Goal: Communication & Community: Answer question/provide support

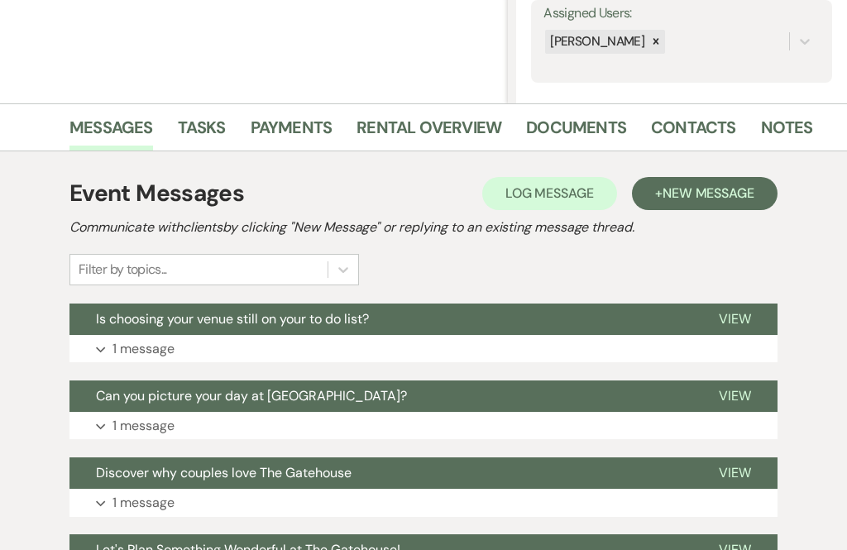
scroll to position [318, 0]
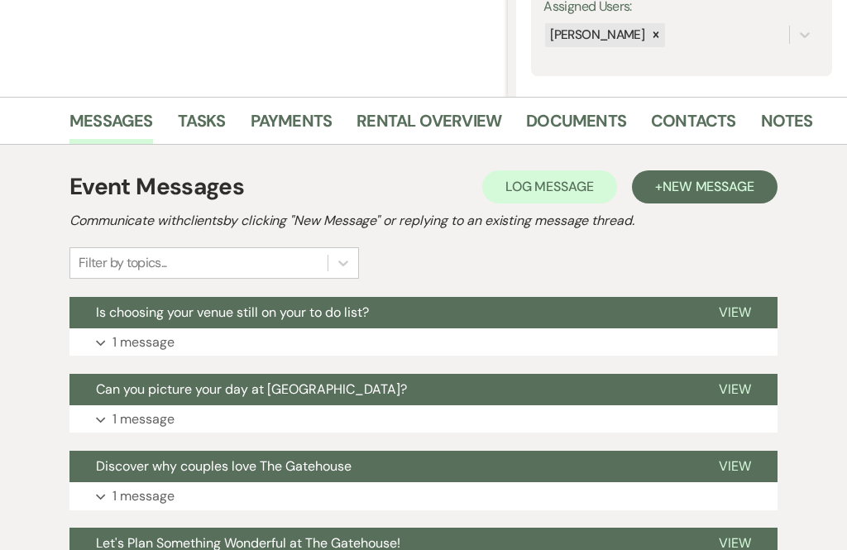
click at [141, 337] on p "1 message" at bounding box center [143, 343] width 62 height 22
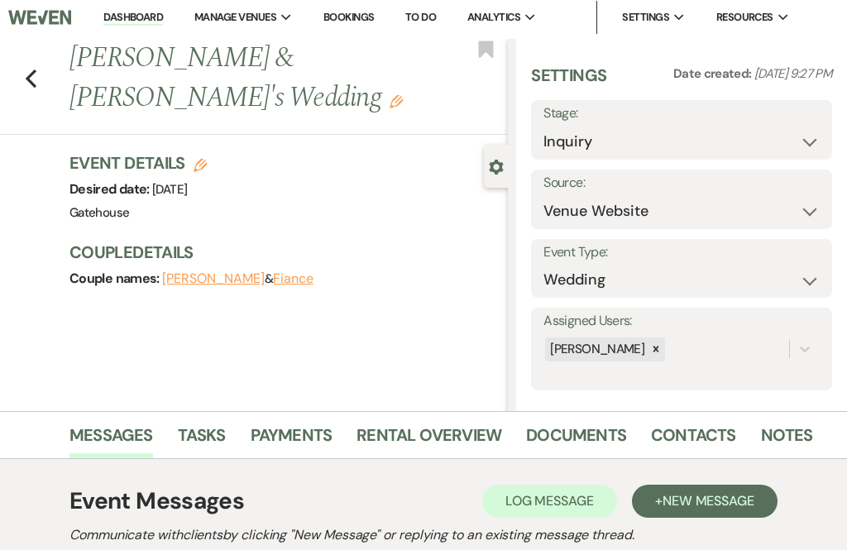
scroll to position [0, 0]
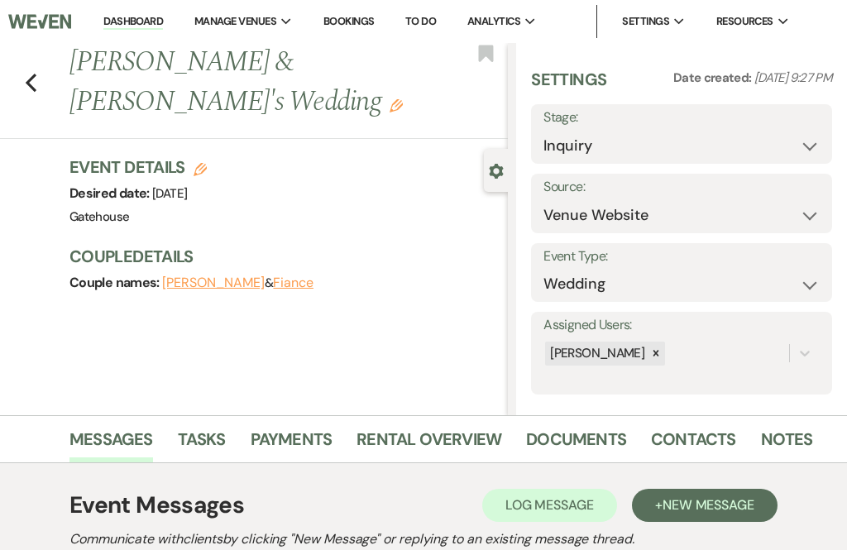
click at [33, 82] on icon "Previous" at bounding box center [31, 83] width 12 height 20
click at [132, 21] on link "Dashboard" at bounding box center [133, 22] width 60 height 16
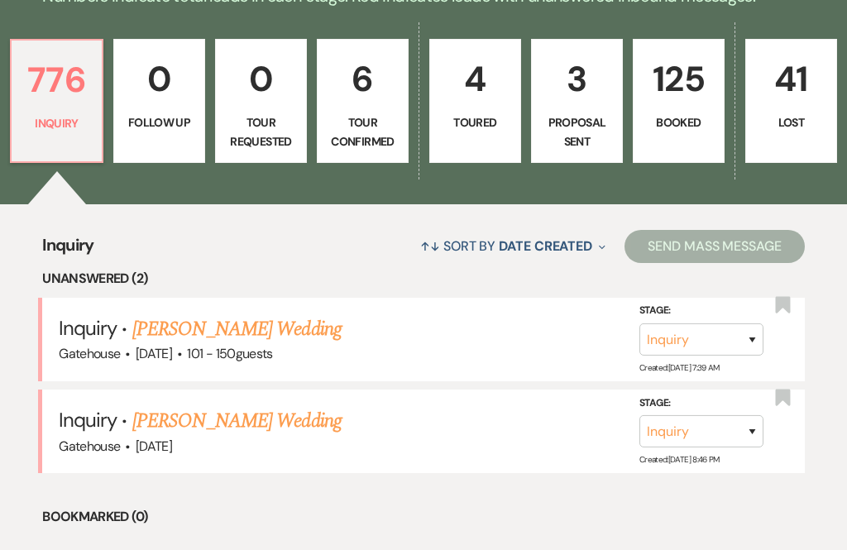
scroll to position [443, 0]
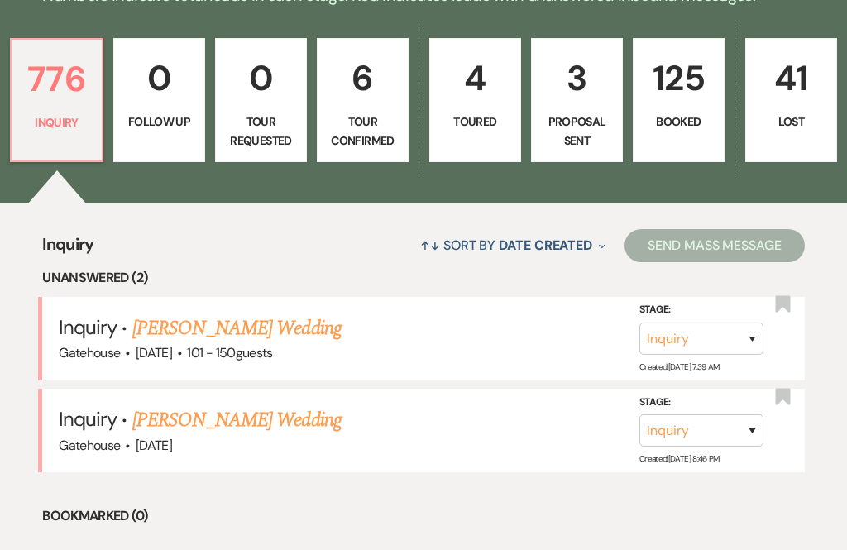
click at [308, 313] on link "[PERSON_NAME] Wedding" at bounding box center [236, 328] width 209 height 30
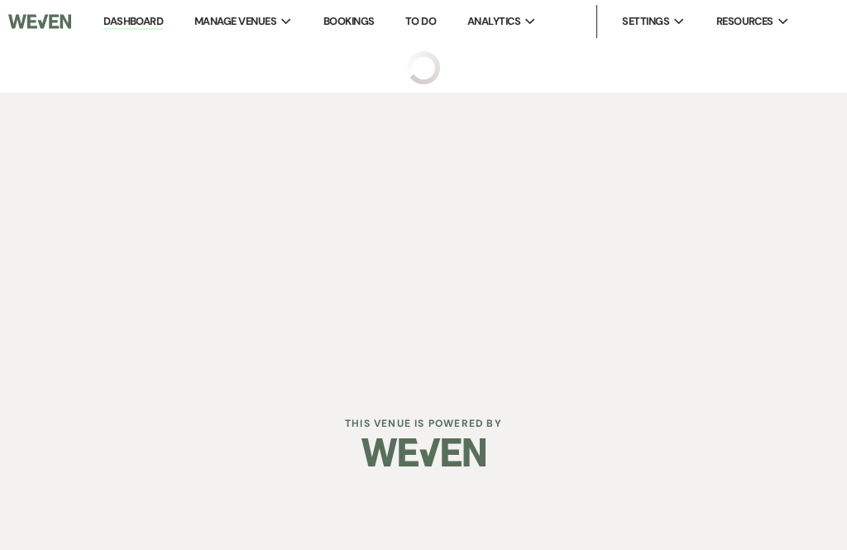
select select "2"
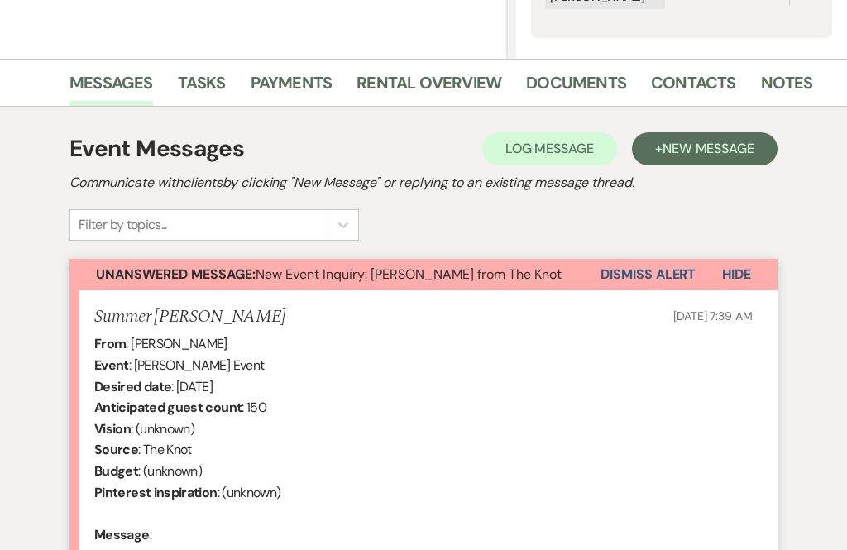
scroll to position [355, 0]
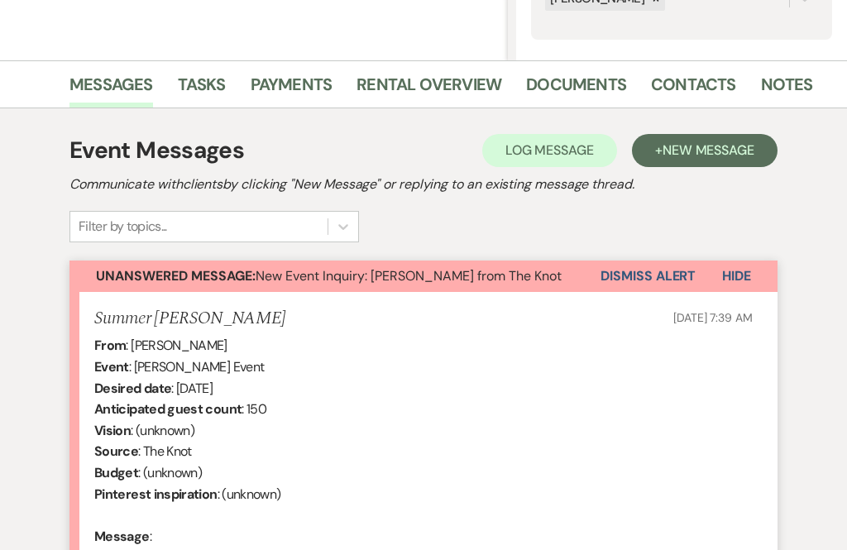
click at [643, 274] on button "Dismiss Alert" at bounding box center [647, 276] width 95 height 31
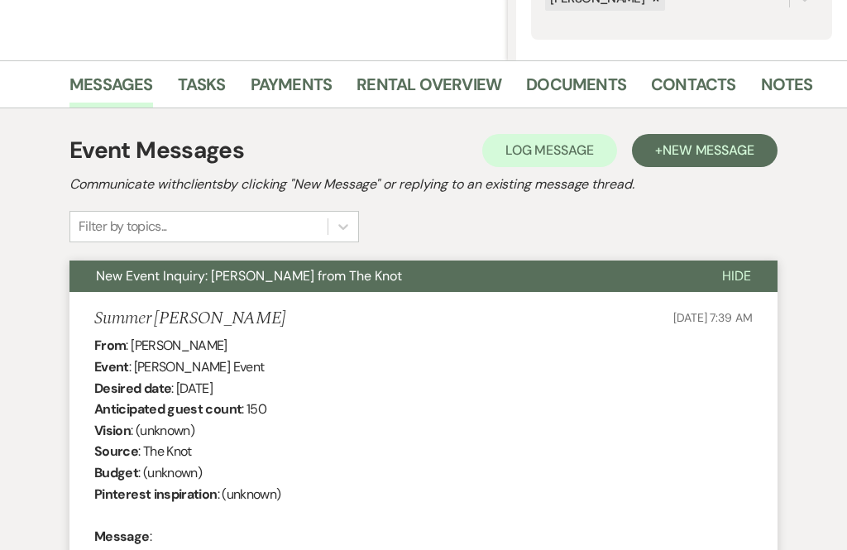
click at [698, 145] on span "New Message" at bounding box center [708, 149] width 92 height 17
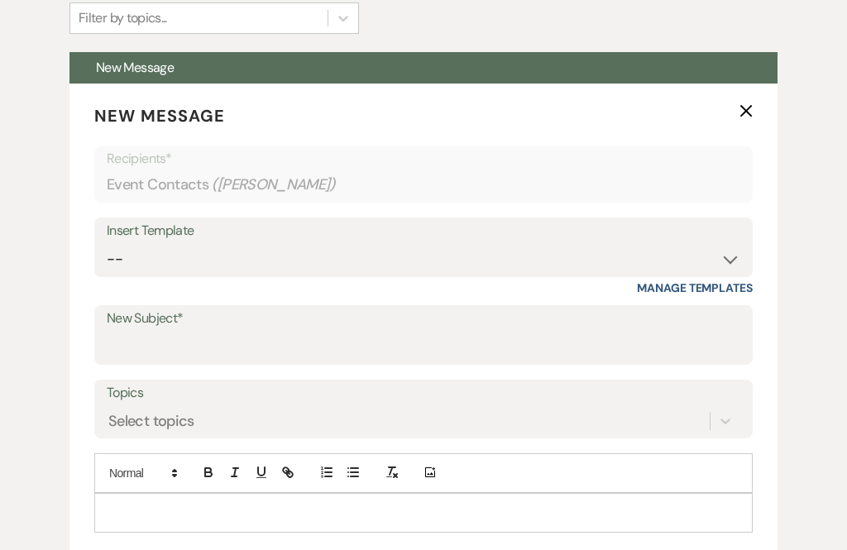
scroll to position [563, 0]
click at [731, 257] on select "-- Tour Request Response Proposal 6-9 Month Check-in Happy 1 Month Anniversary!…" at bounding box center [424, 259] width 634 height 32
select select "2237"
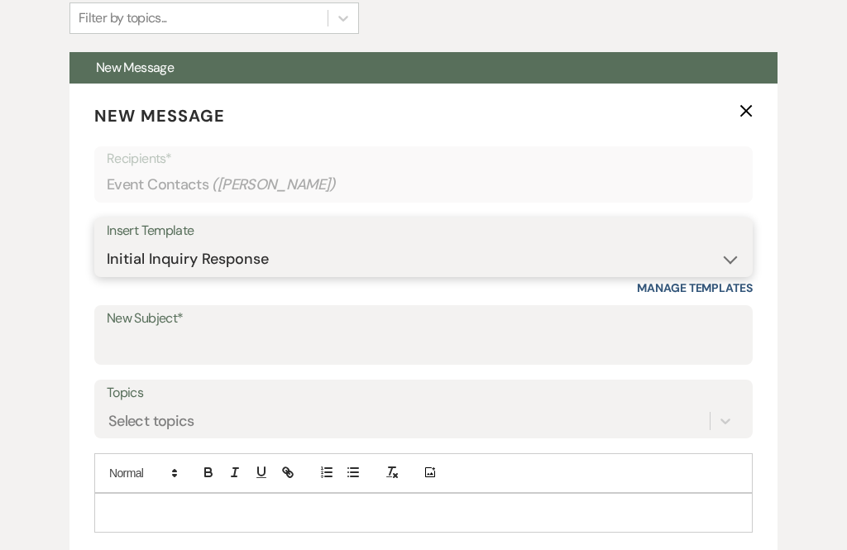
type input "Let's Plan Something Wonderful at The Gatehouse!"
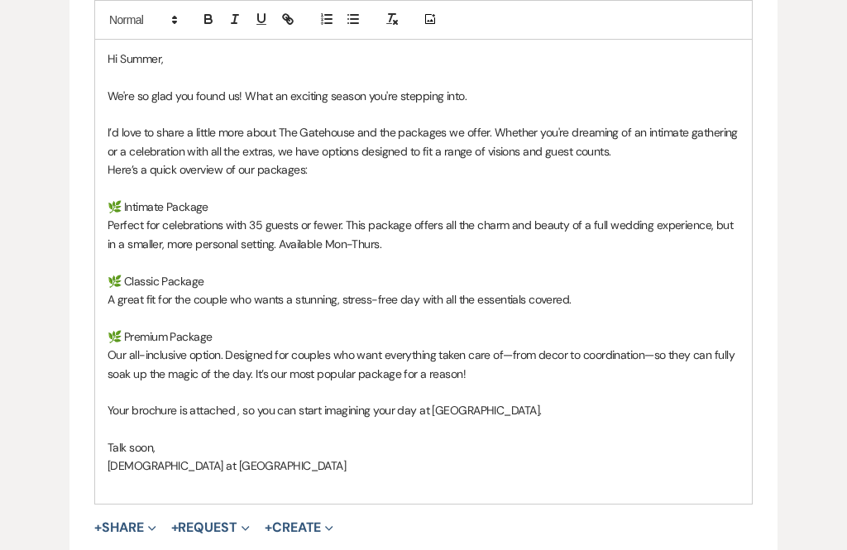
scroll to position [1017, 0]
click at [385, 237] on p "Perfect for celebrations with 35 guests or fewer. This package offers all the c…" at bounding box center [424, 234] width 632 height 37
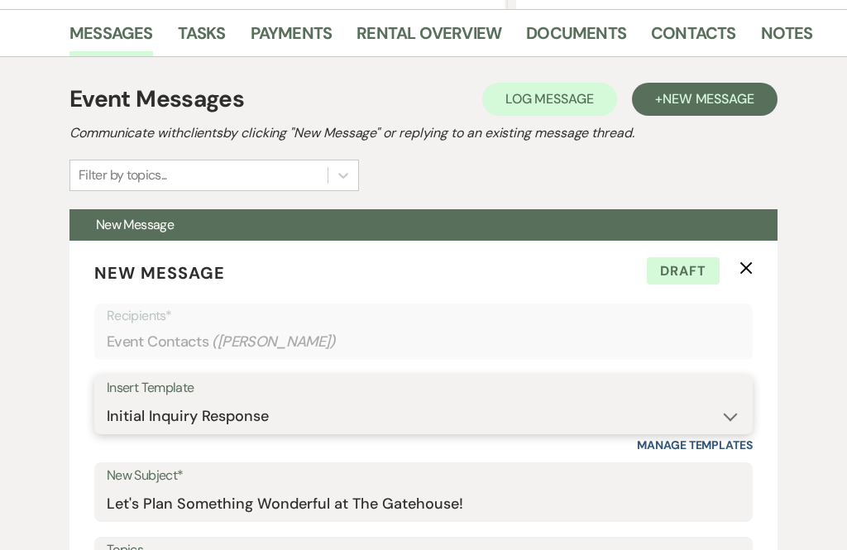
click at [729, 410] on select "-- Tour Request Response Proposal 6-9 Month Check-in Happy 1 Month Anniversary!…" at bounding box center [424, 417] width 634 height 32
select select "6119"
type input "Discover why couples love The Gatehouse"
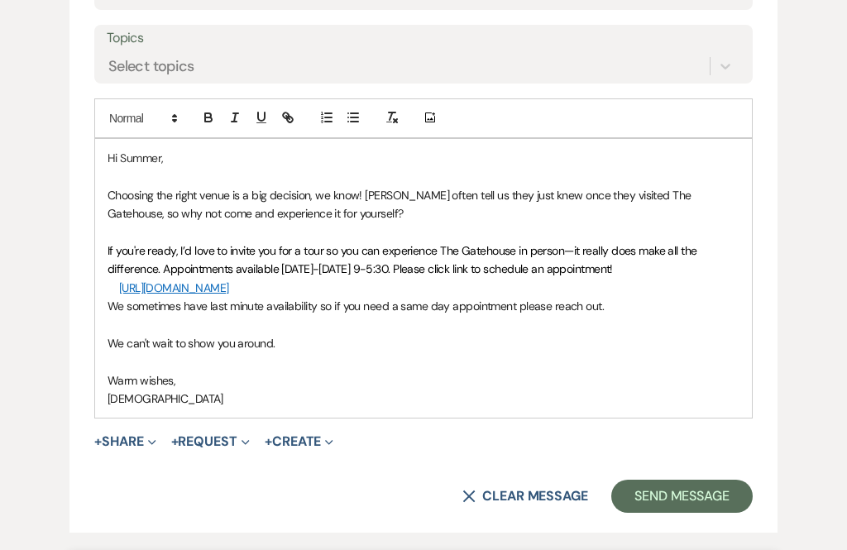
scroll to position [916, 0]
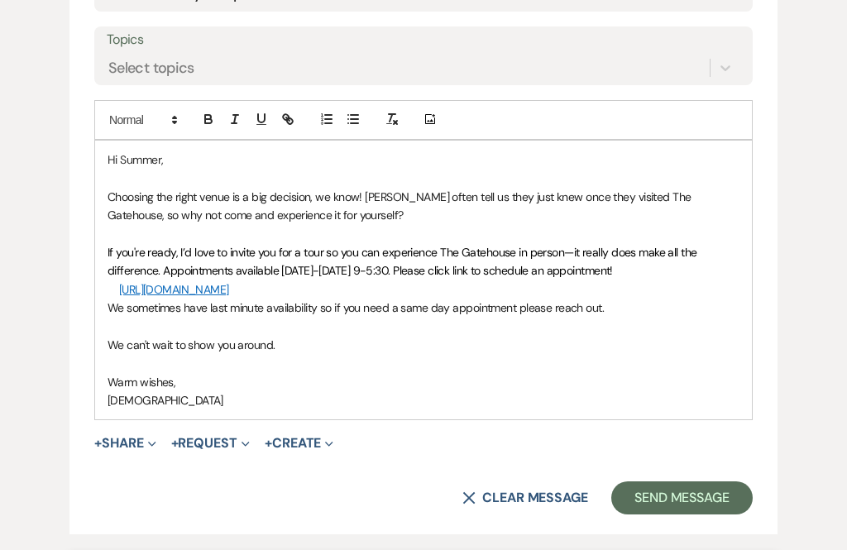
click at [111, 245] on span "If you're ready, I’d love to invite you for a tour so you can experience The Ga…" at bounding box center [404, 261] width 592 height 33
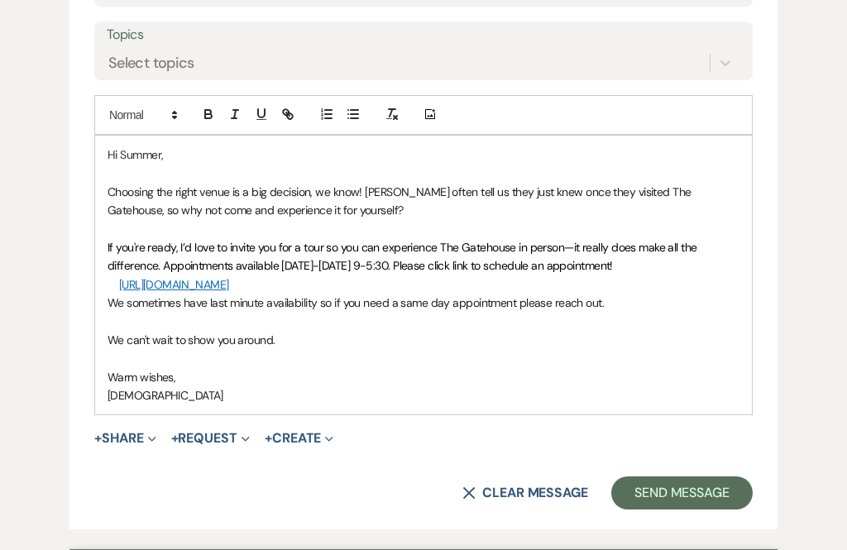
scroll to position [921, 0]
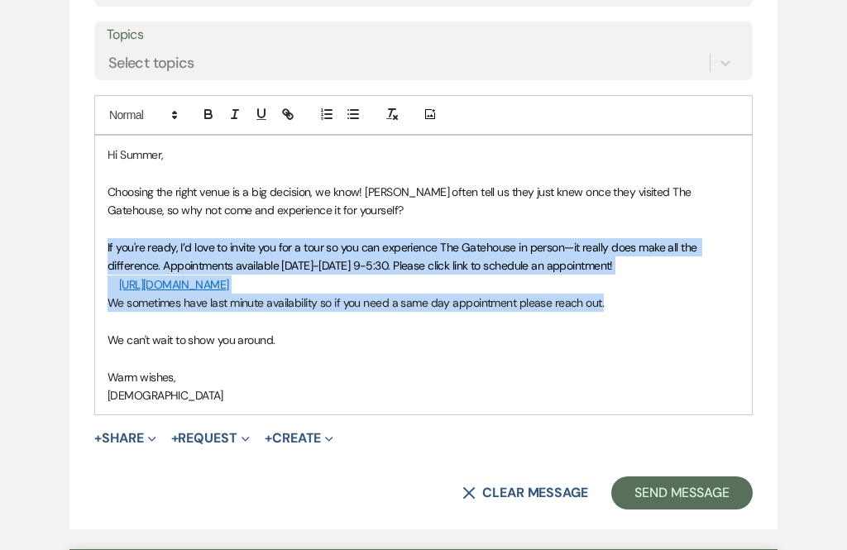
copy div "If you're ready, I’d love to invite you for a tour so you can experience The Ga…"
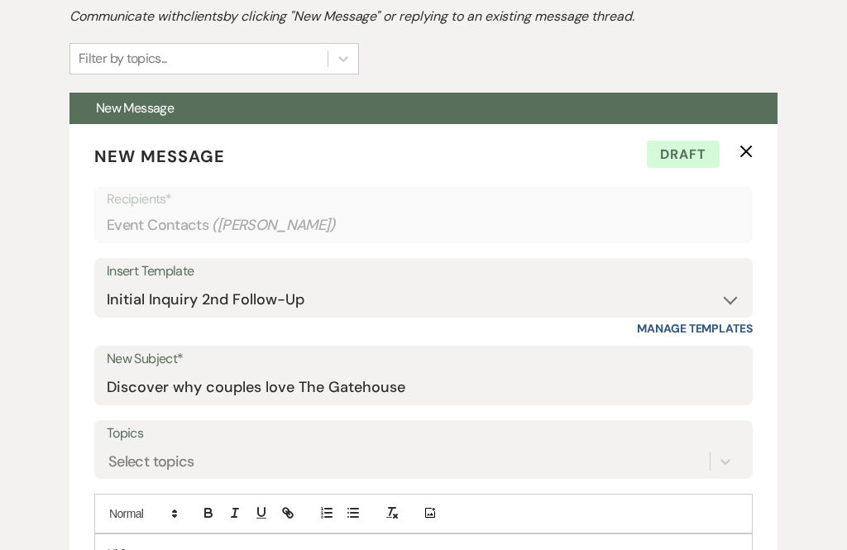
scroll to position [526, 0]
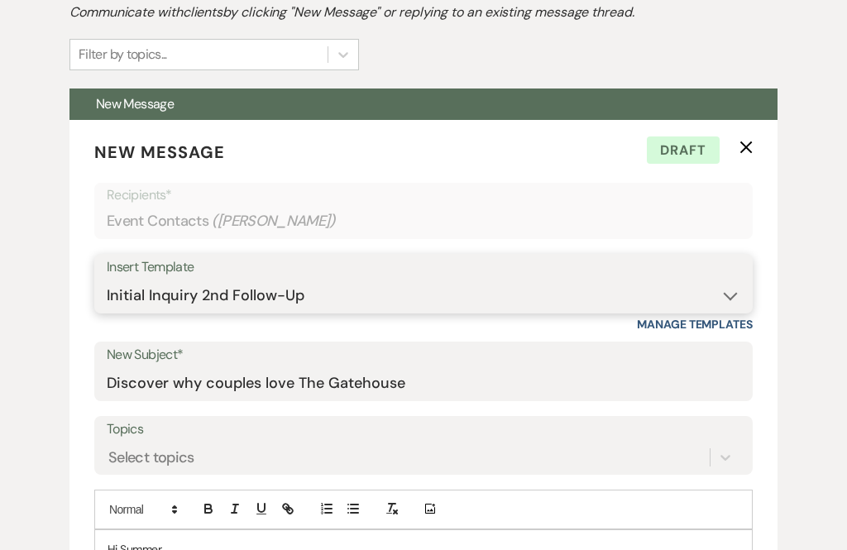
click at [729, 290] on select "-- Tour Request Response Proposal 6-9 Month Check-in Happy 1 Month Anniversary!…" at bounding box center [424, 296] width 634 height 32
select select "2237"
type input "Let's Plan Something Wonderful at The Gatehouse!"
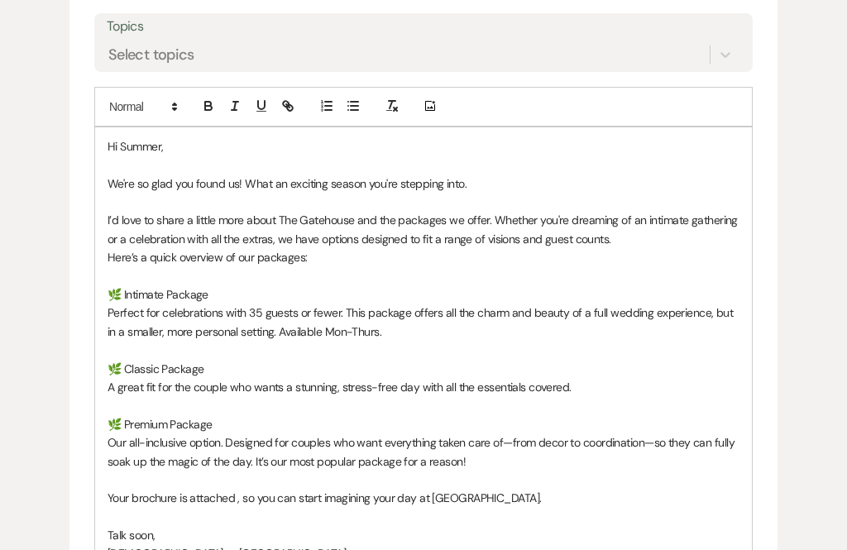
scroll to position [930, 0]
click at [383, 323] on p "Perfect for celebrations with 35 guests or fewer. This package offers all the c…" at bounding box center [424, 322] width 632 height 37
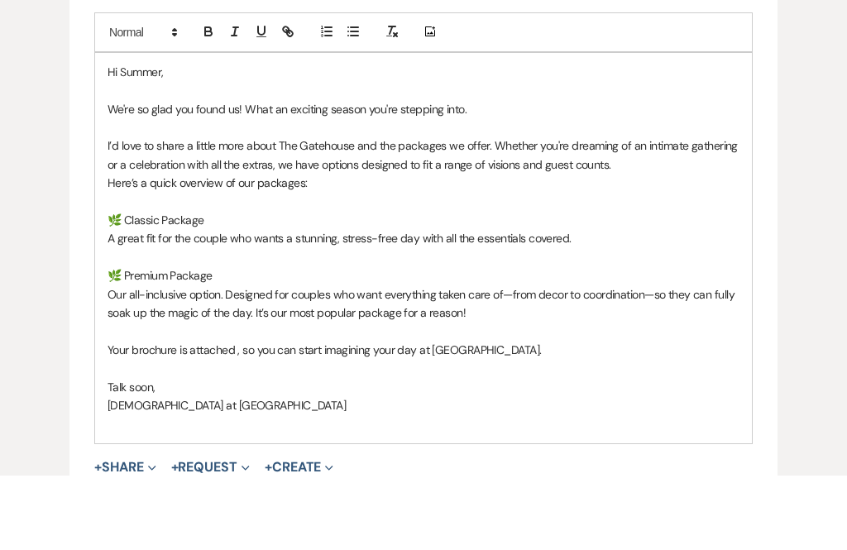
click at [475, 175] on p "We're so glad you found us! What an exciting season you're stepping into." at bounding box center [424, 184] width 632 height 18
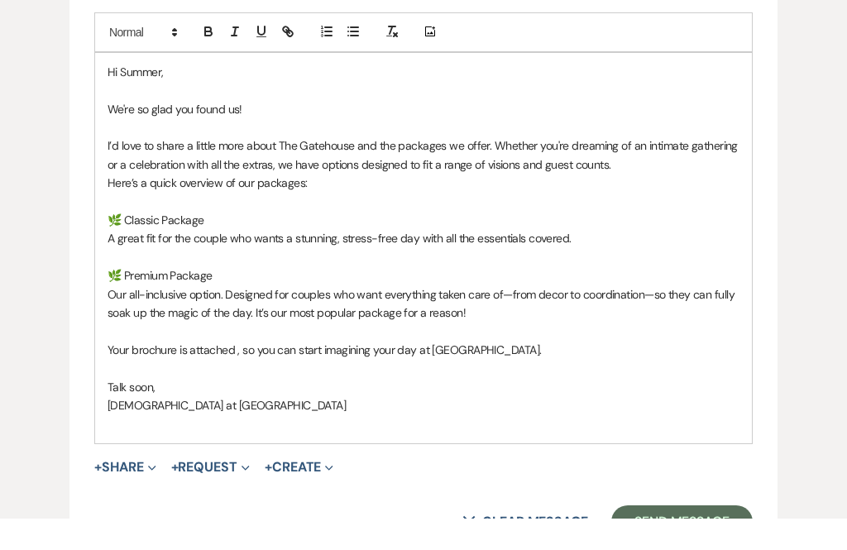
scroll to position [983, 0]
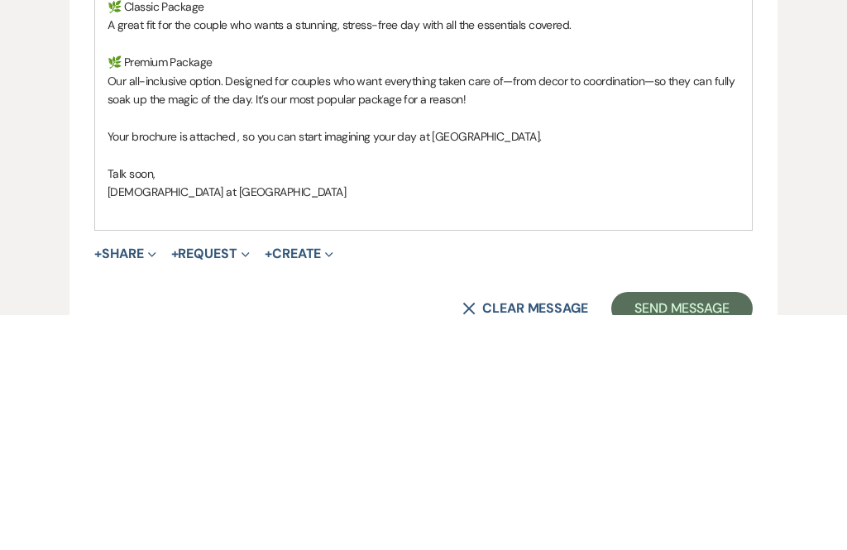
click at [539, 362] on p "Your brochure is attached , so you can start imagining your day at [GEOGRAPHIC_…" at bounding box center [424, 371] width 632 height 18
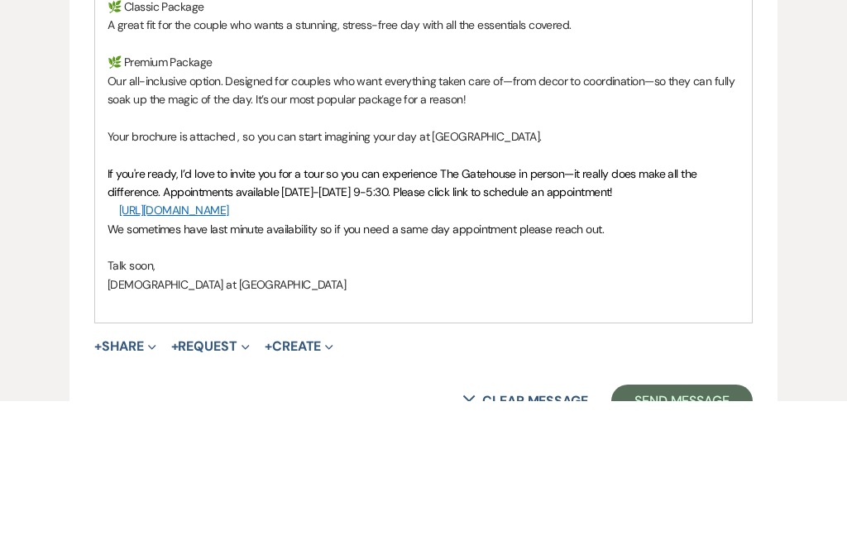
scroll to position [1071, 0]
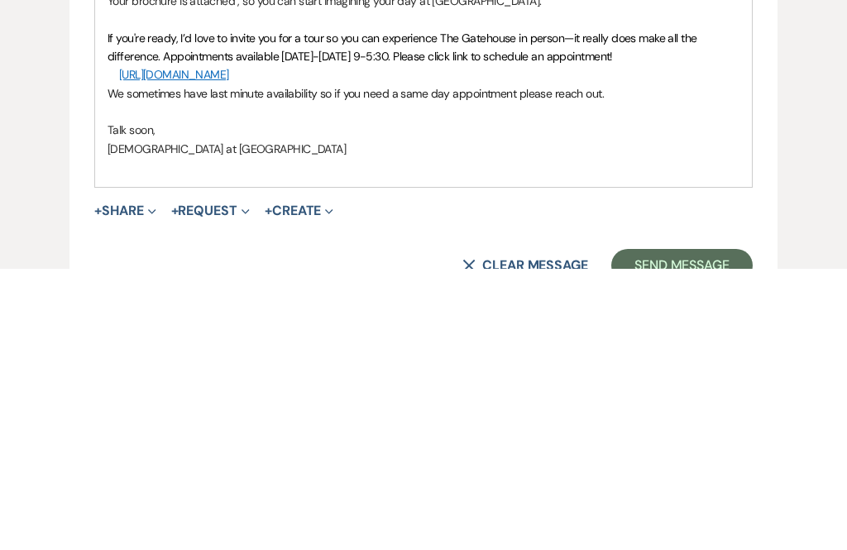
click at [137, 486] on button "+ Share Expand" at bounding box center [125, 492] width 62 height 13
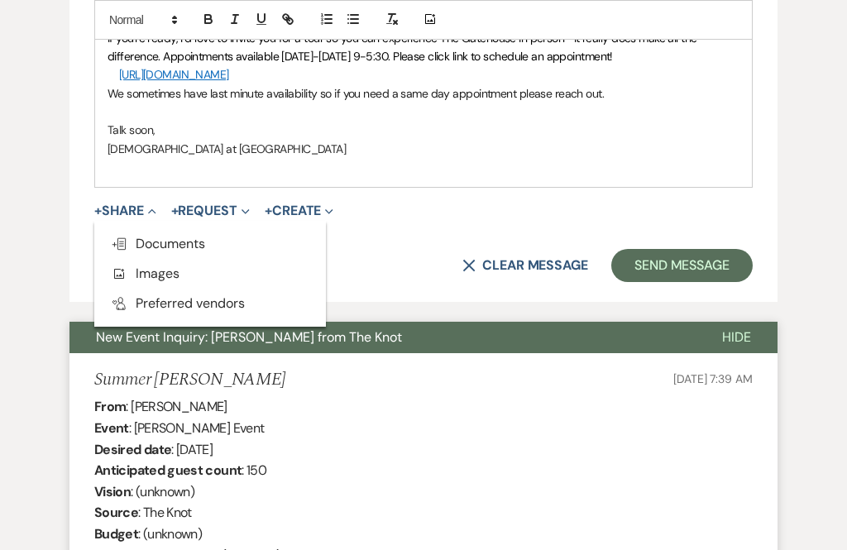
click at [190, 235] on span "Doc Upload Documents" at bounding box center [158, 243] width 94 height 17
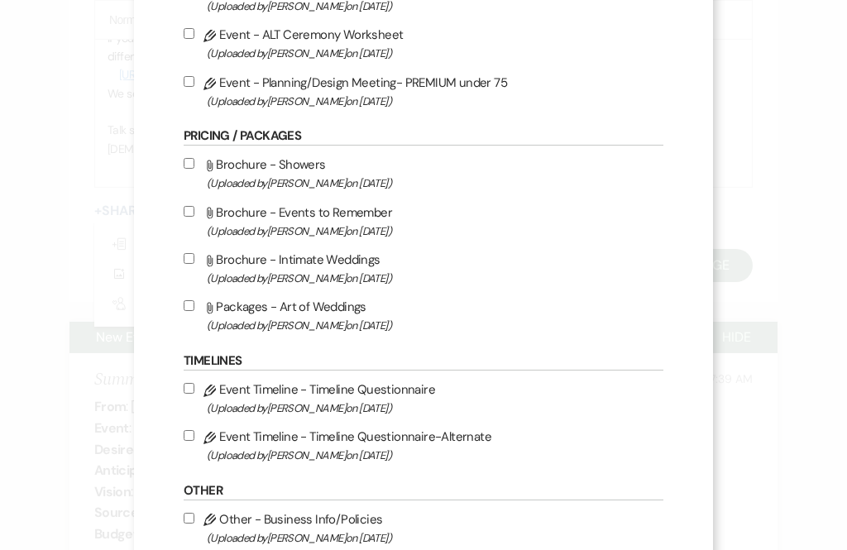
scroll to position [1049, 0]
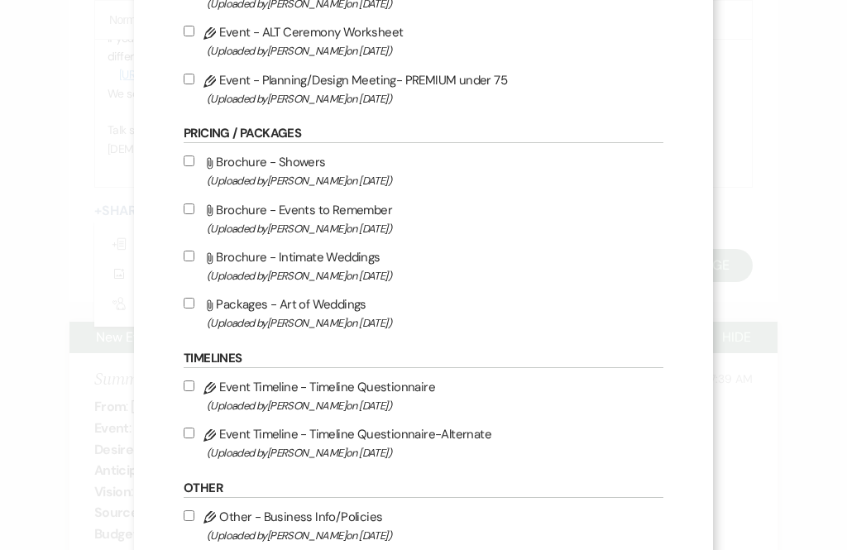
click at [355, 332] on span "(Uploaded by [PERSON_NAME] on [DATE] )" at bounding box center [435, 322] width 457 height 19
click at [194, 308] on input "Attach File Packages - Art of Weddings (Uploaded by [PERSON_NAME] on [DATE] )" at bounding box center [189, 303] width 11 height 11
checkbox input "true"
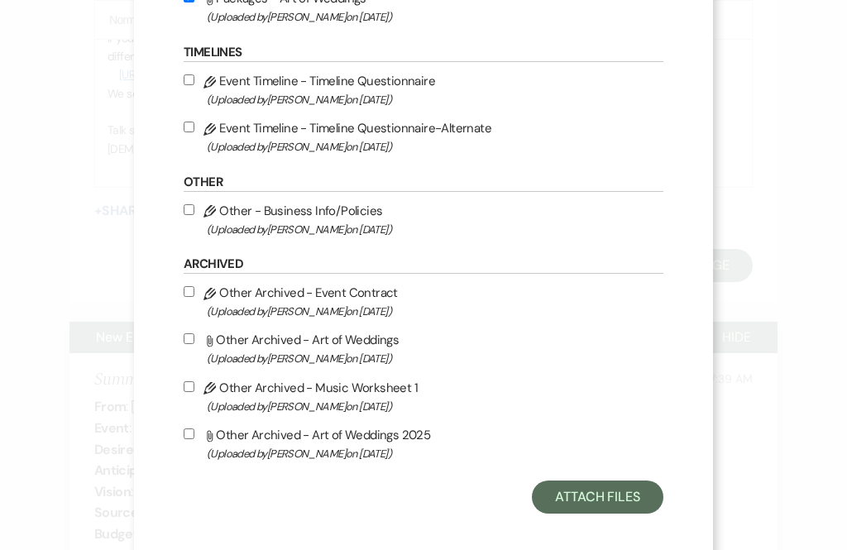
scroll to position [1354, 0]
click at [608, 514] on button "Attach Files" at bounding box center [598, 497] width 132 height 33
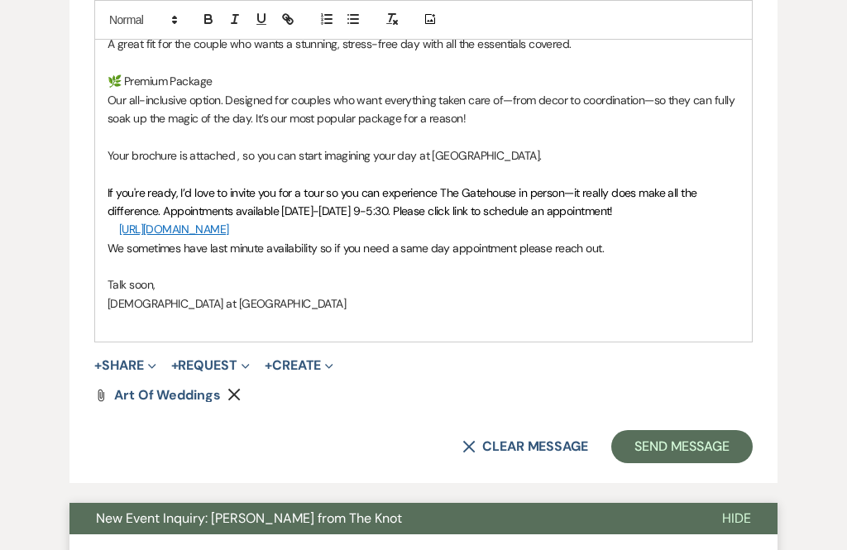
scroll to position [1197, 0]
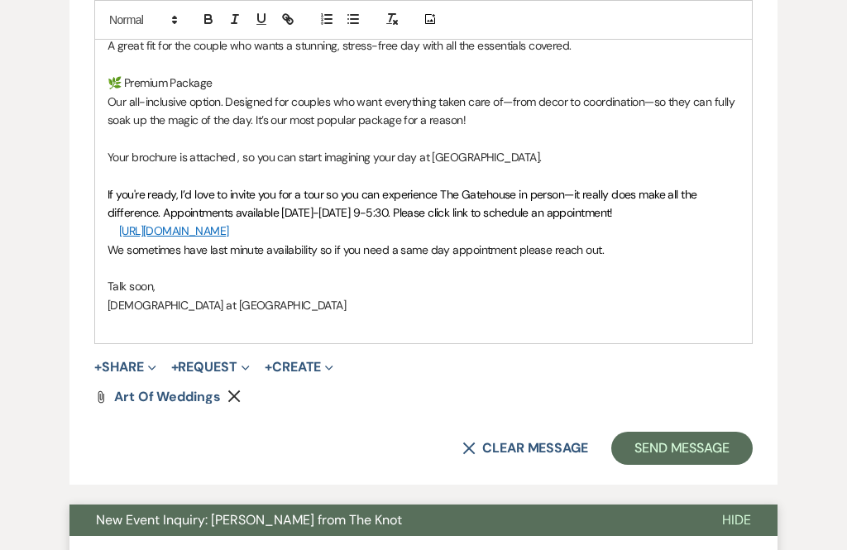
click at [680, 434] on button "Send Message" at bounding box center [681, 448] width 141 height 33
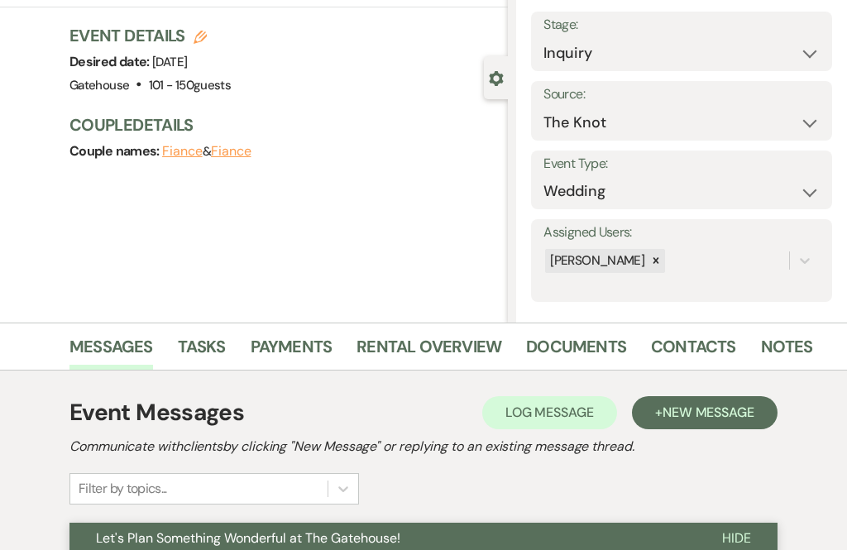
scroll to position [0, 0]
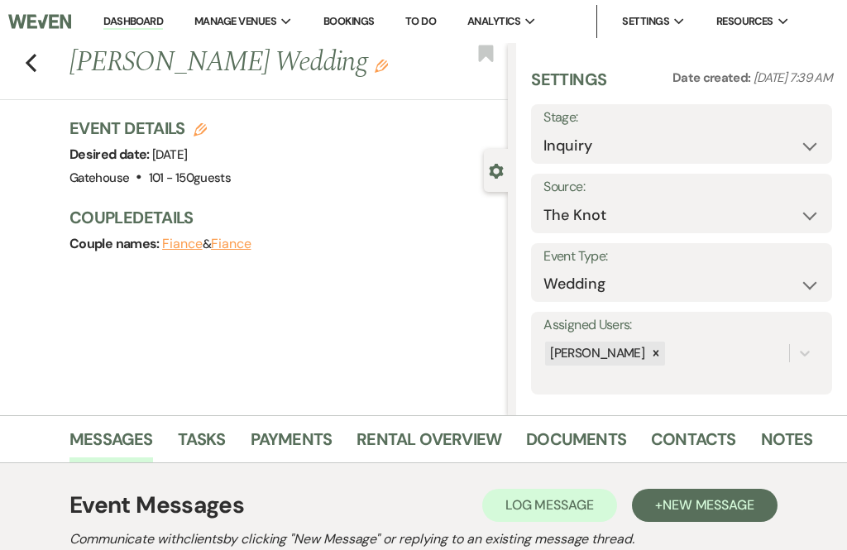
click at [29, 63] on use "button" at bounding box center [31, 63] width 11 height 18
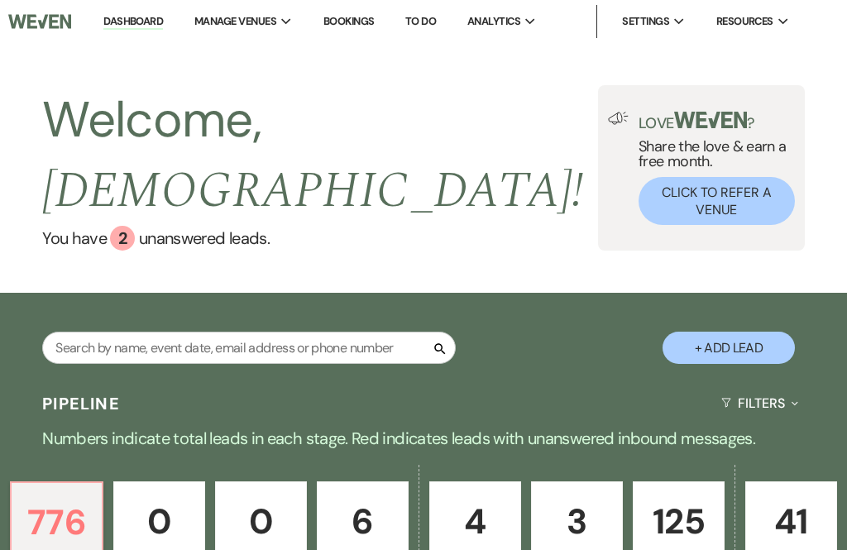
scroll to position [496, 0]
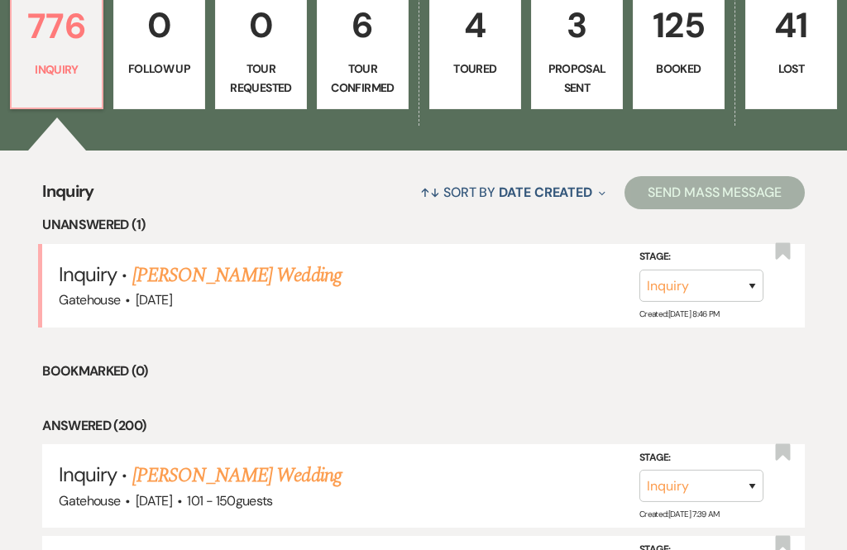
click at [283, 261] on link "[PERSON_NAME] Wedding" at bounding box center [236, 276] width 209 height 30
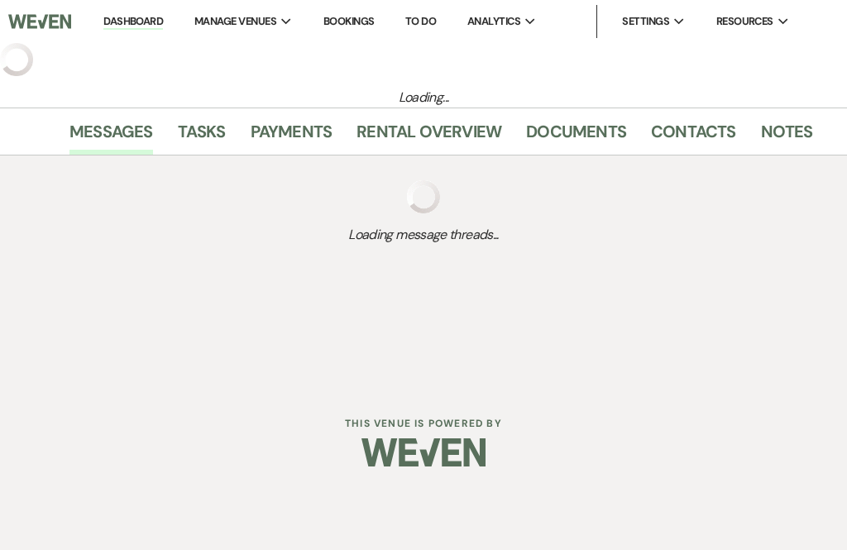
select select "2"
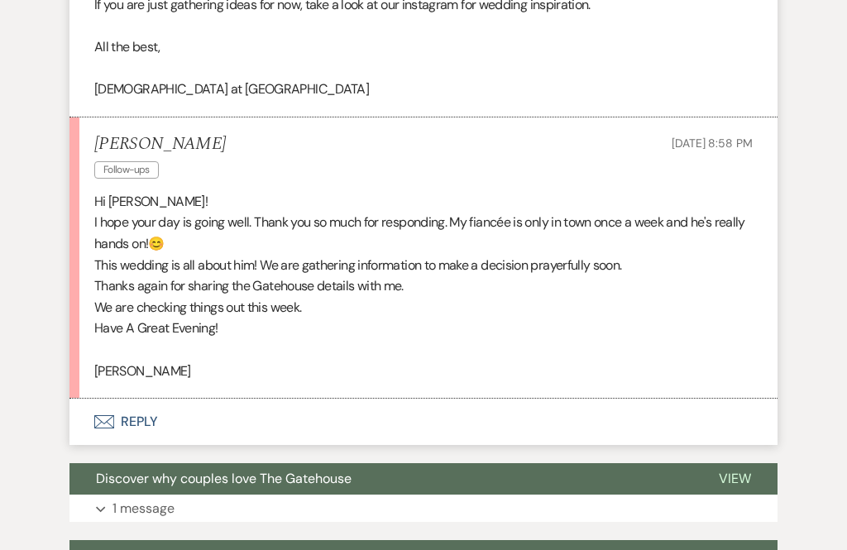
scroll to position [882, 0]
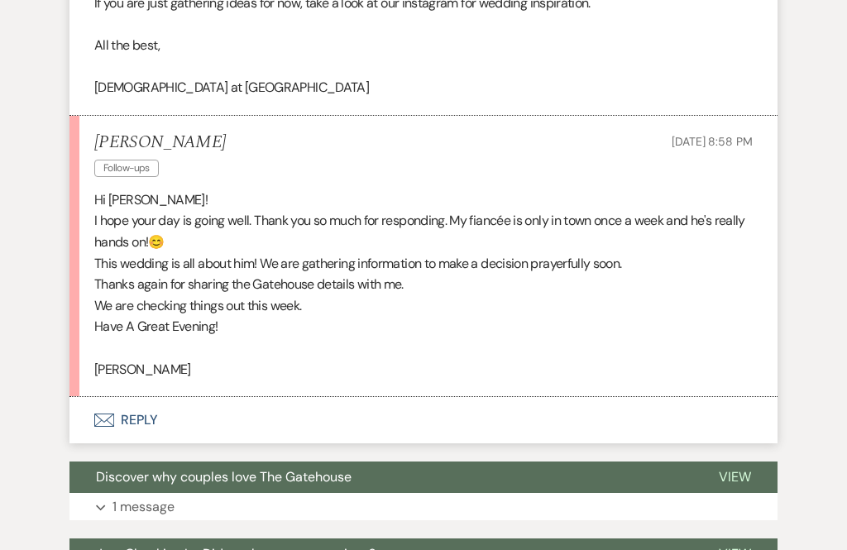
click at [138, 402] on button "Envelope Reply" at bounding box center [423, 420] width 708 height 46
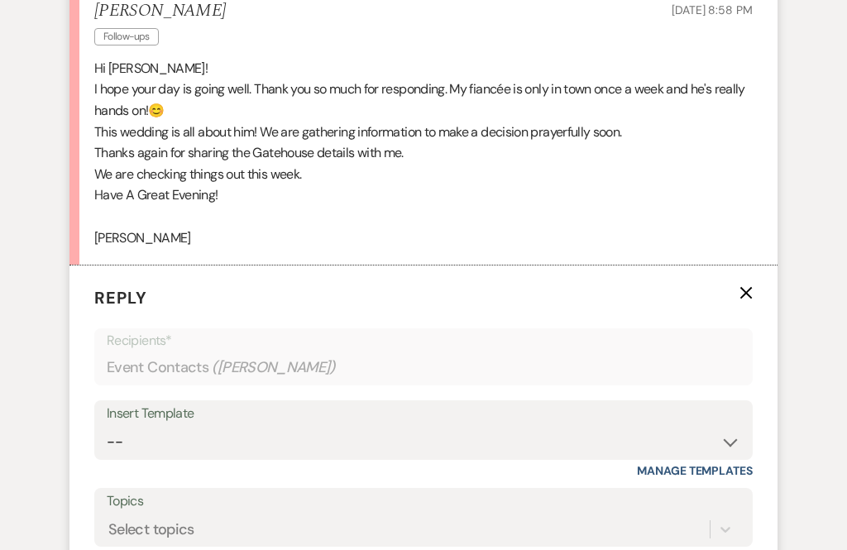
scroll to position [1210, 0]
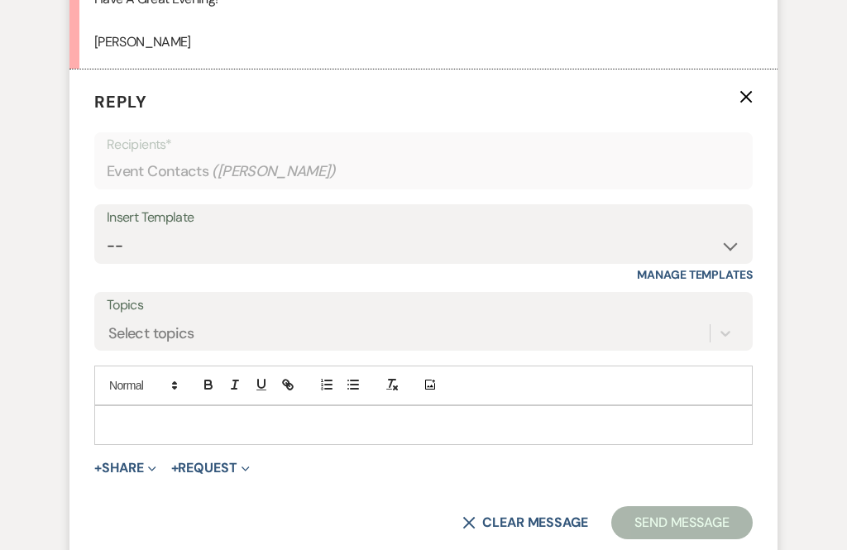
click at [132, 416] on p at bounding box center [424, 425] width 632 height 18
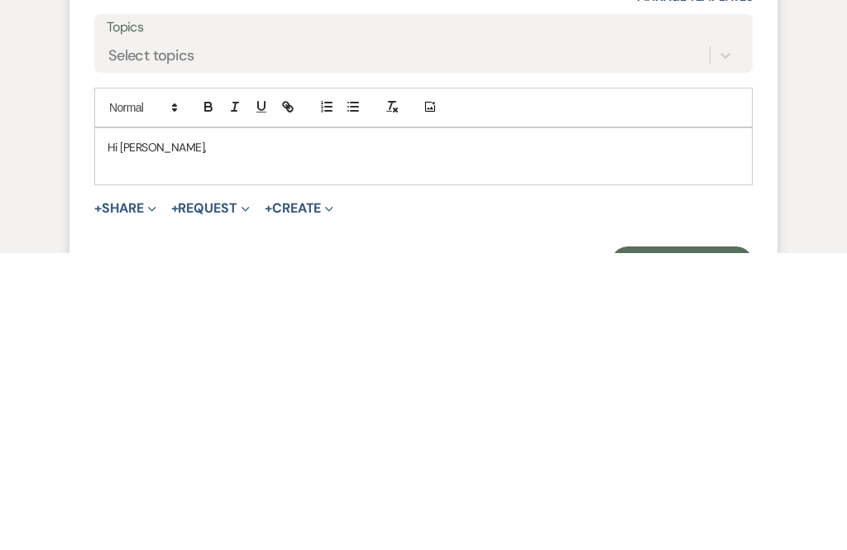
scroll to position [1192, 0]
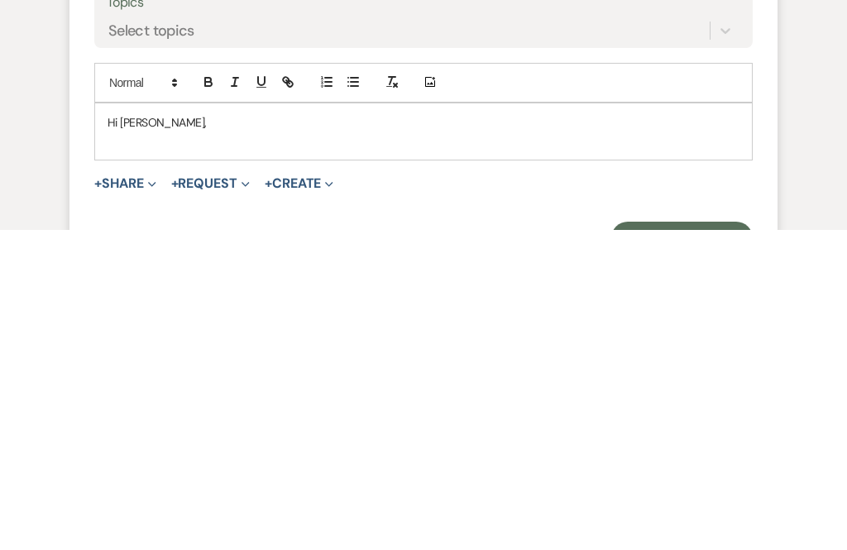
click at [154, 434] on p "Hi [PERSON_NAME]," at bounding box center [424, 443] width 632 height 18
click at [202, 434] on p "Hi [PERSON_NAME]," at bounding box center [424, 443] width 632 height 18
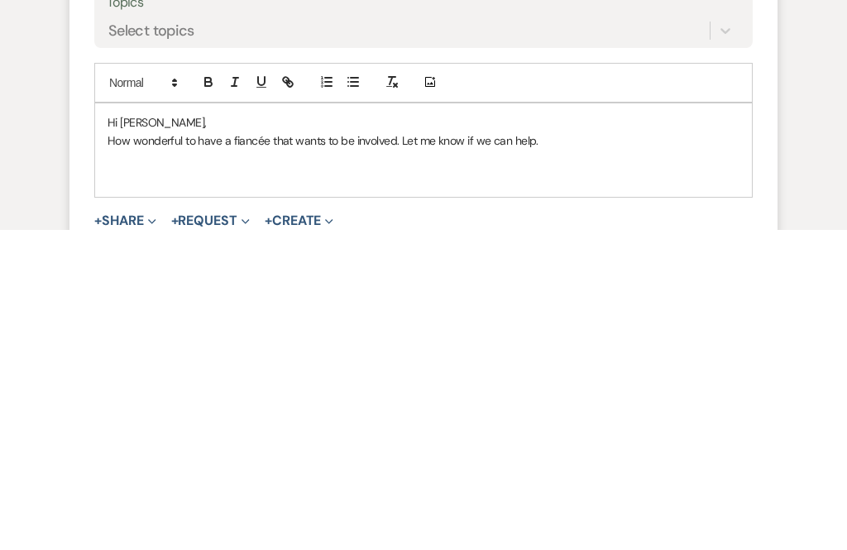
click at [400, 452] on p "How wonderful to have a fiancée that wants to be involved. Let me know if we ca…" at bounding box center [424, 461] width 632 height 18
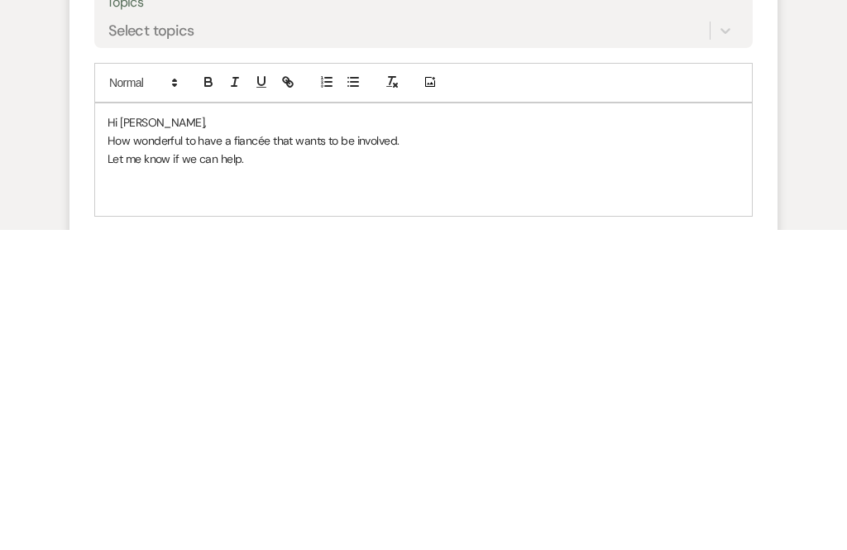
click at [263, 471] on p "Let me know if we can help." at bounding box center [424, 480] width 632 height 18
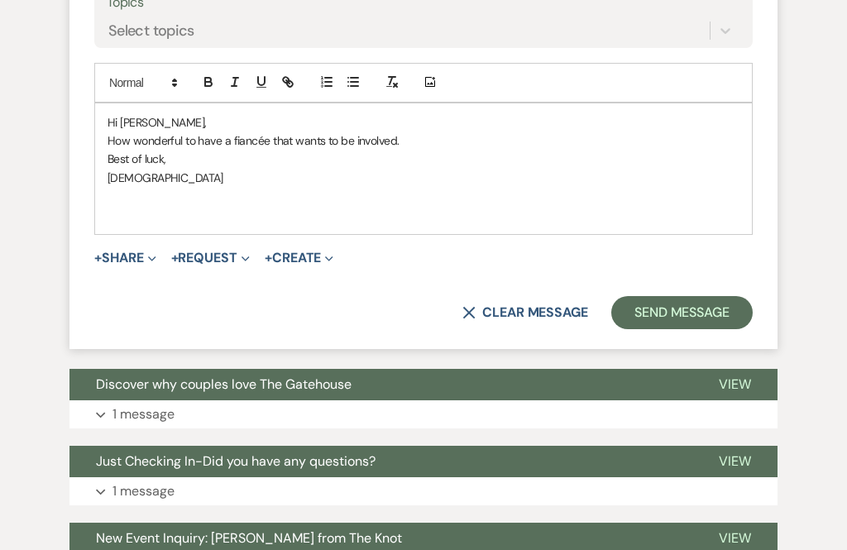
click at [695, 296] on button "Send Message" at bounding box center [681, 312] width 141 height 33
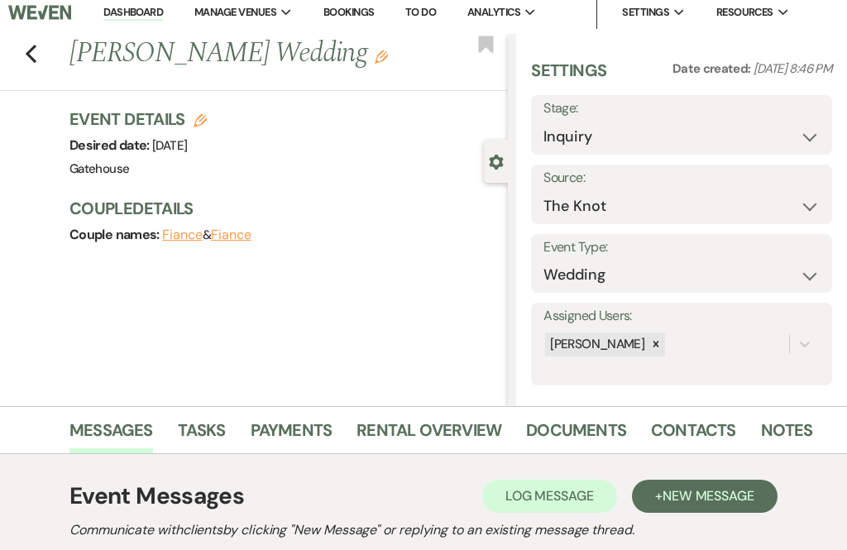
scroll to position [0, 0]
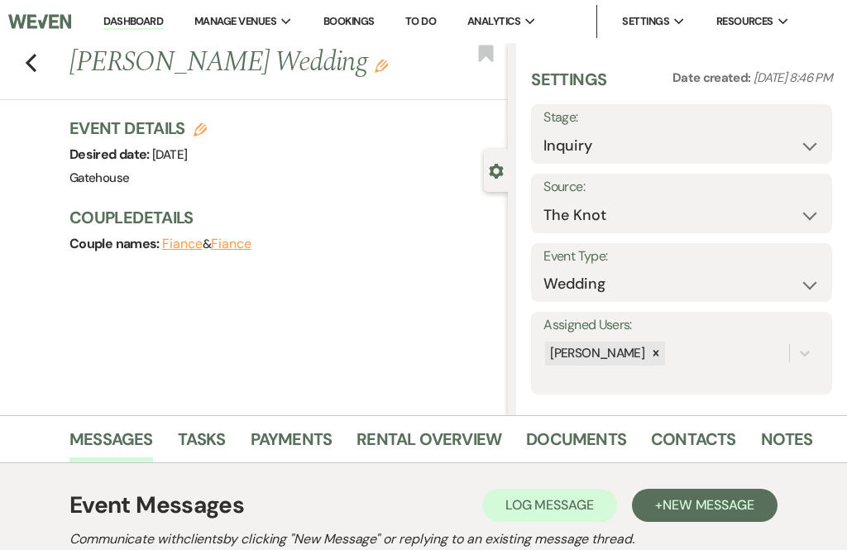
click at [35, 61] on icon "Previous" at bounding box center [31, 63] width 12 height 20
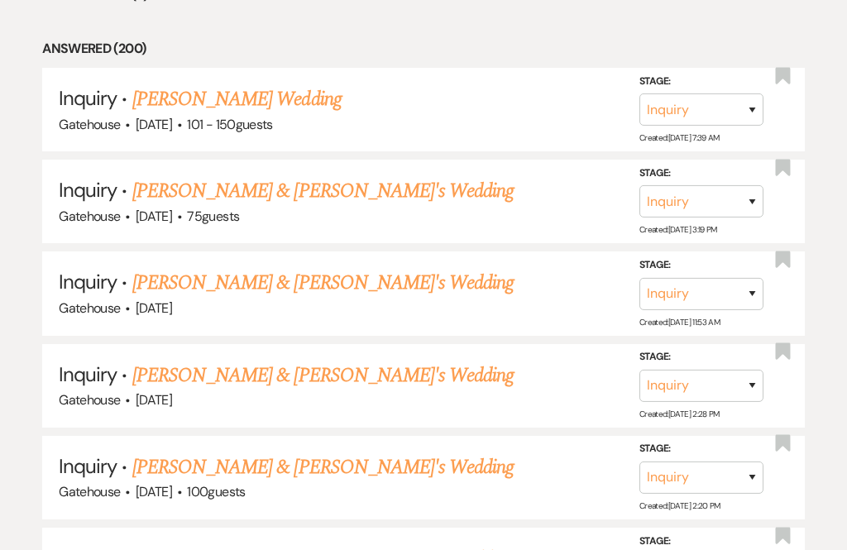
scroll to position [781, 0]
click at [366, 268] on link "[PERSON_NAME] & [PERSON_NAME]'s Wedding" at bounding box center [323, 283] width 382 height 30
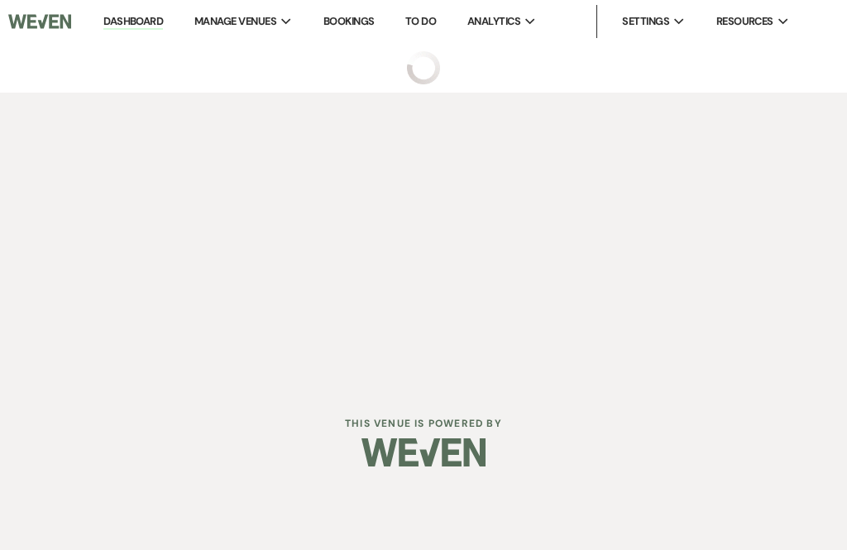
select select "6"
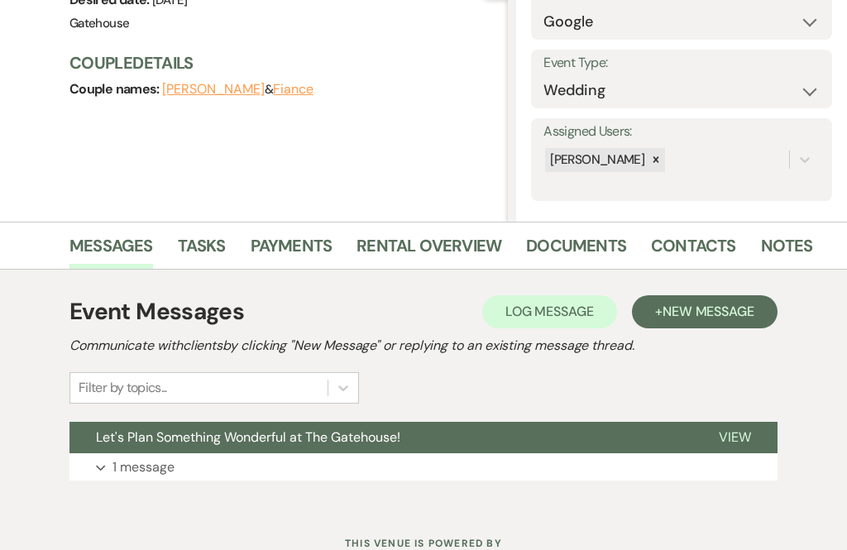
scroll to position [202, 0]
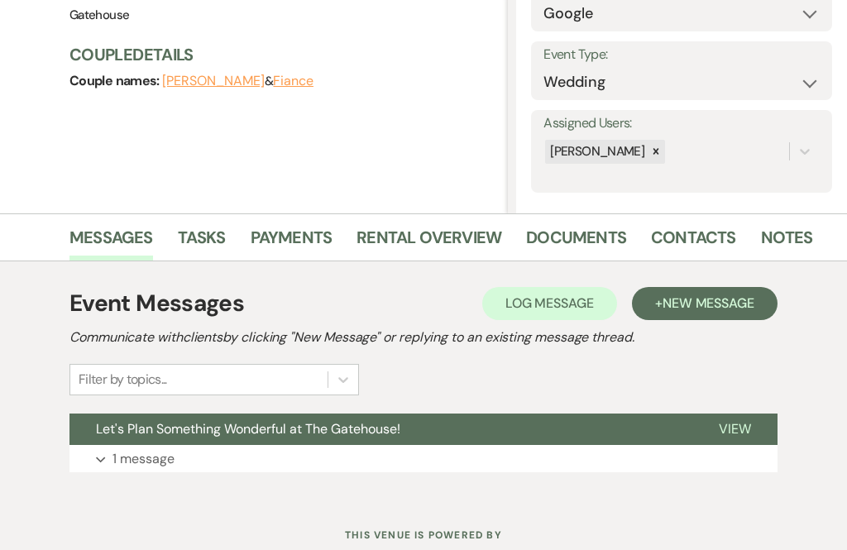
click at [153, 456] on p "1 message" at bounding box center [143, 459] width 62 height 22
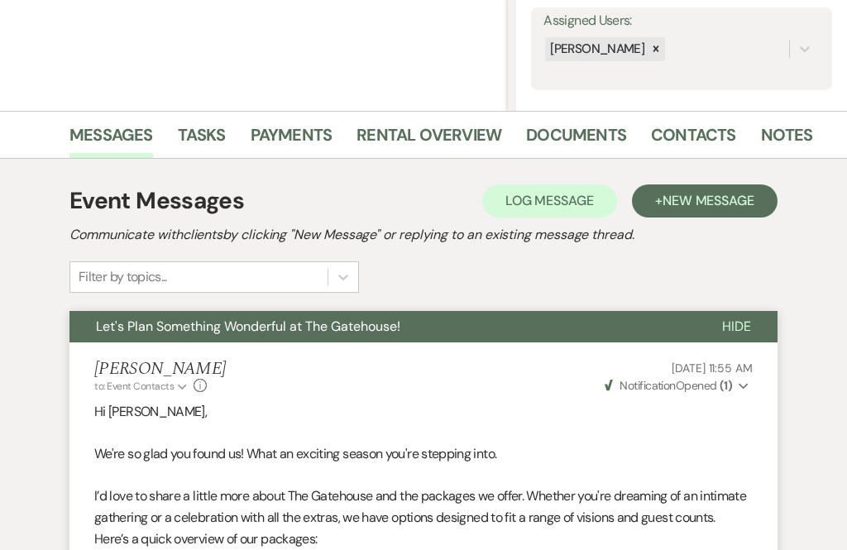
scroll to position [305, 0]
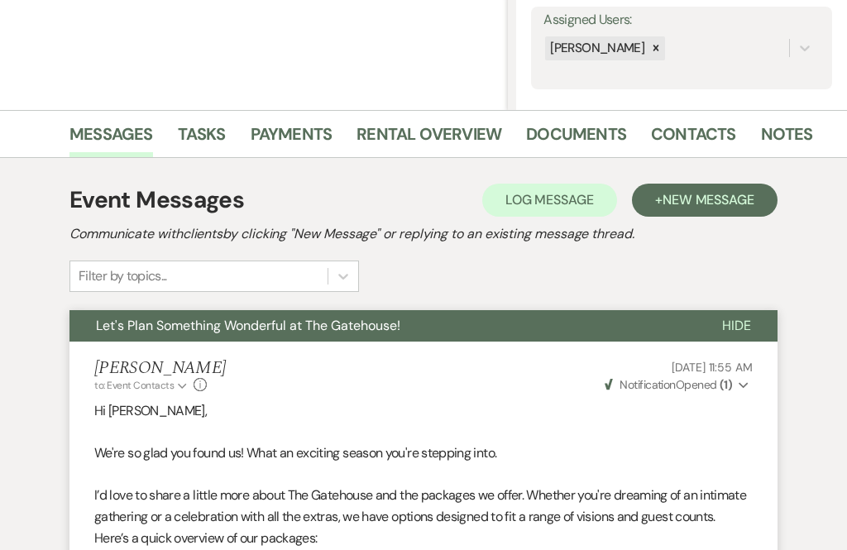
click at [676, 199] on span "New Message" at bounding box center [708, 199] width 92 height 17
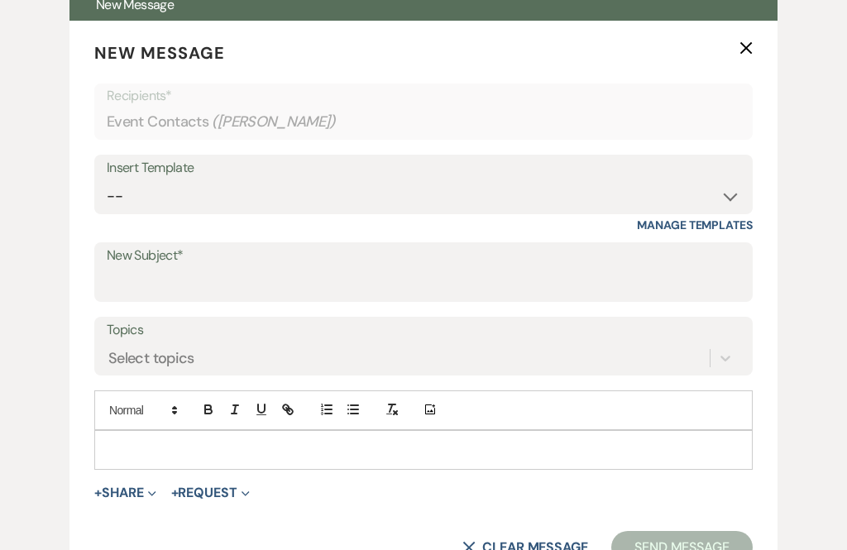
scroll to position [604, 0]
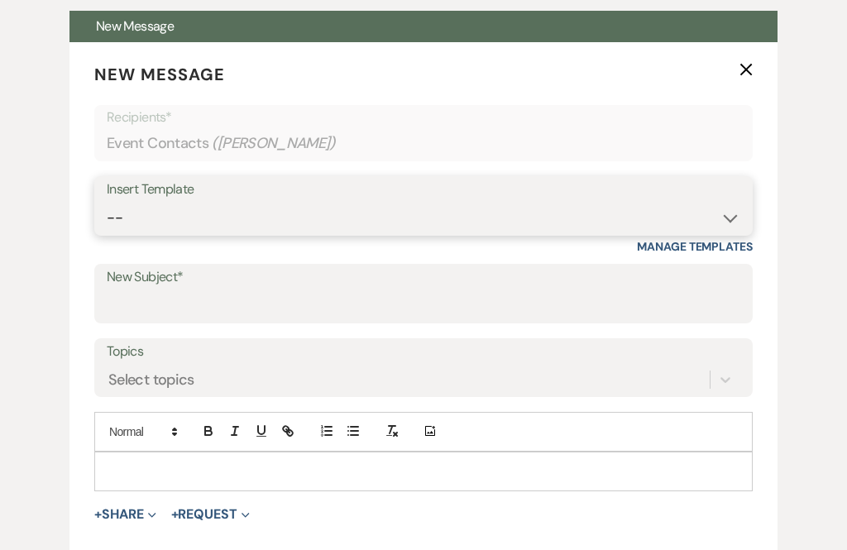
click at [511, 203] on select "-- Tour Request Response Proposal 6-9 Month Check-in Happy 1 Month Anniversary!…" at bounding box center [424, 219] width 634 height 32
select select "5916"
type input "Can you picture your day at [GEOGRAPHIC_DATA]?"
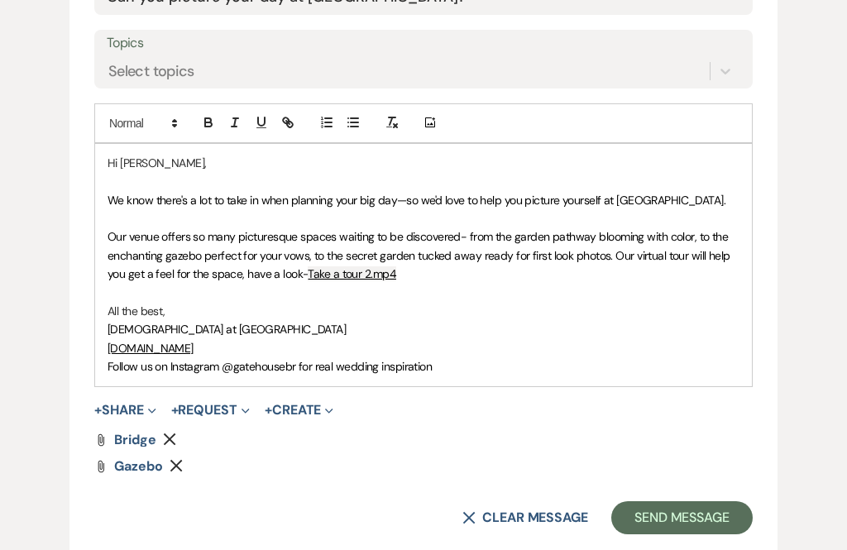
scroll to position [915, 0]
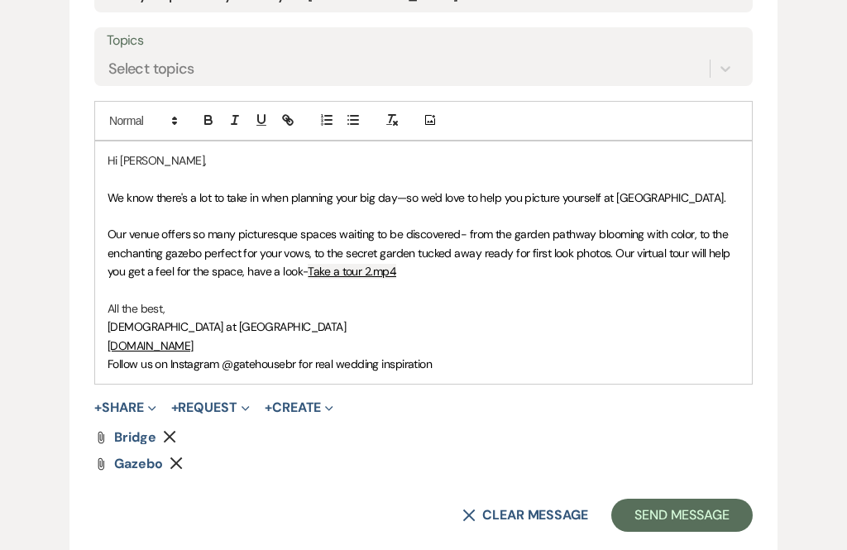
click at [679, 505] on button "Send Message" at bounding box center [681, 516] width 141 height 33
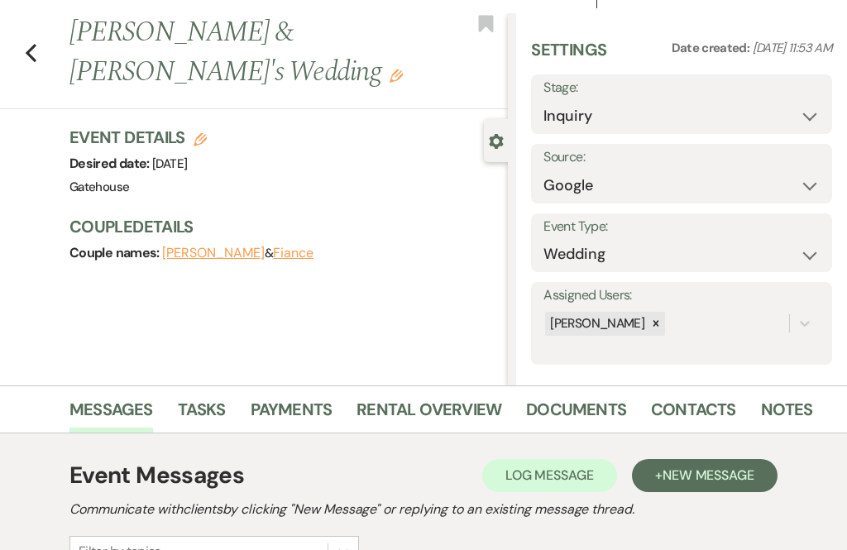
scroll to position [0, 0]
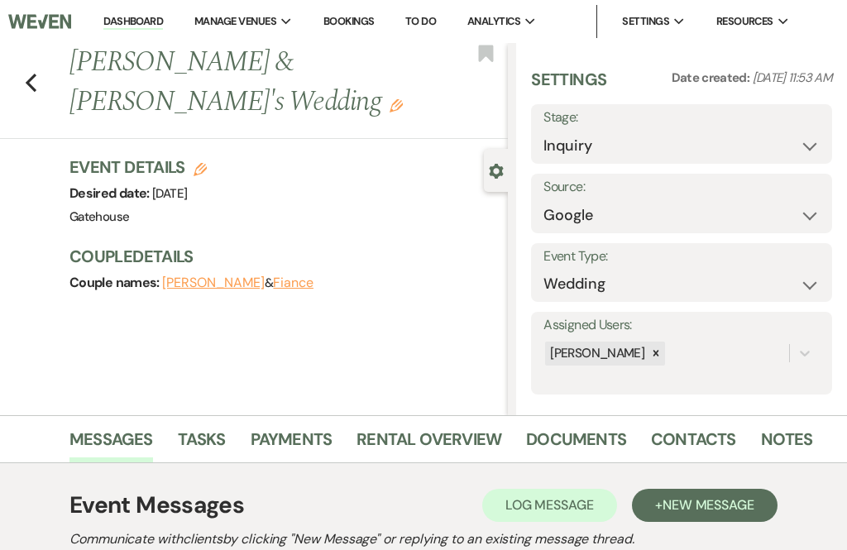
click at [33, 79] on icon "Previous" at bounding box center [31, 83] width 12 height 20
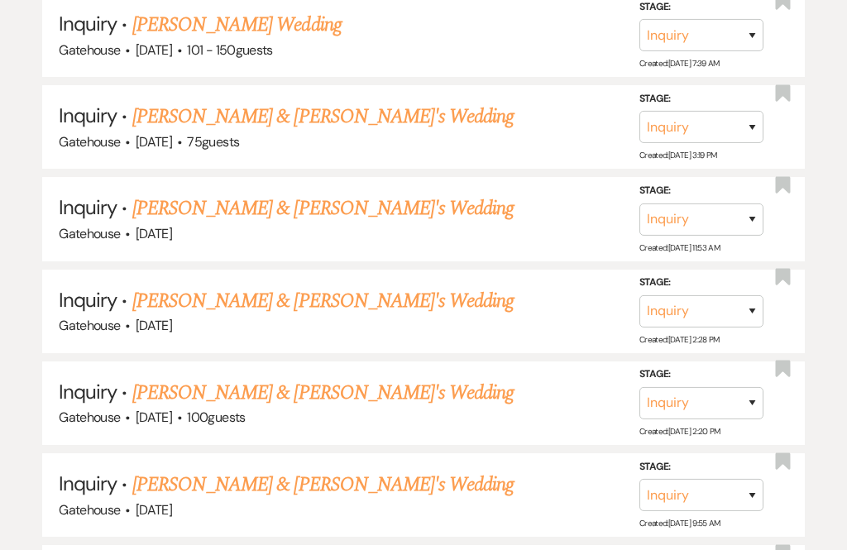
scroll to position [855, 0]
click at [350, 286] on link "[PERSON_NAME] & [PERSON_NAME]'s Wedding" at bounding box center [323, 301] width 382 height 30
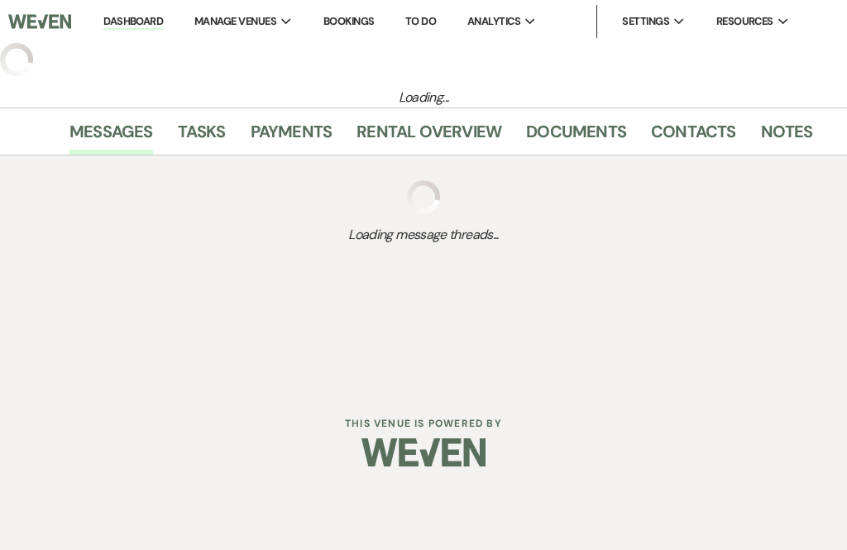
select select "5"
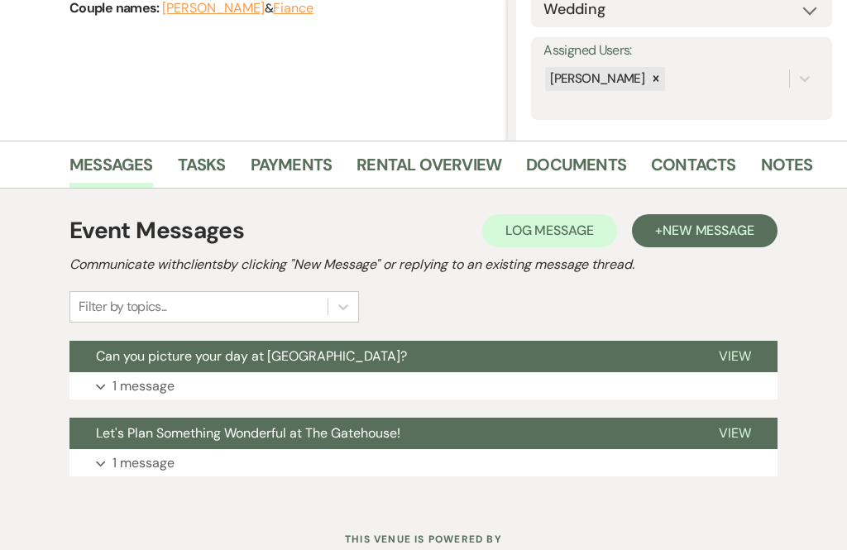
scroll to position [278, 0]
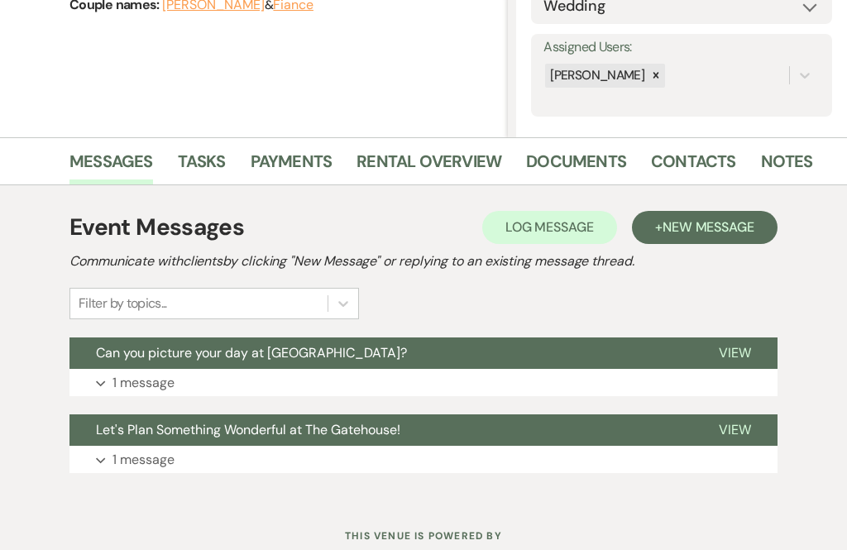
click at [156, 377] on p "1 message" at bounding box center [143, 383] width 62 height 22
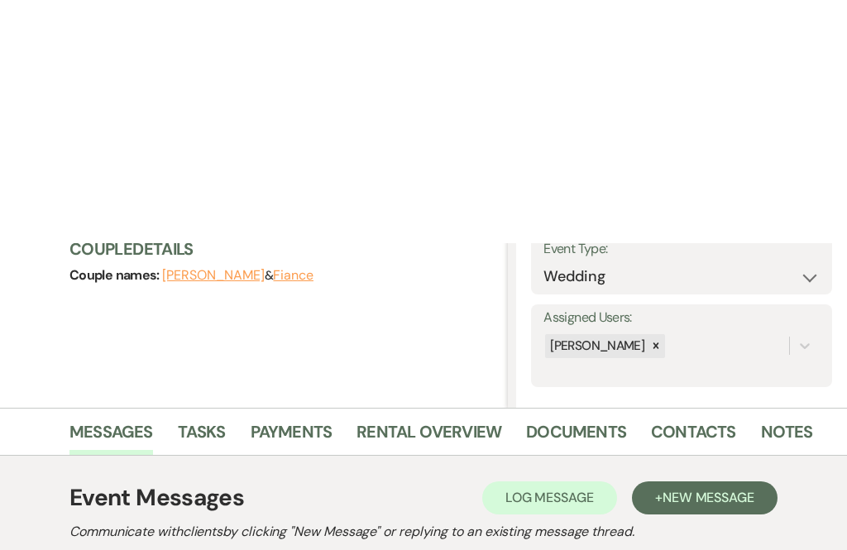
scroll to position [0, 0]
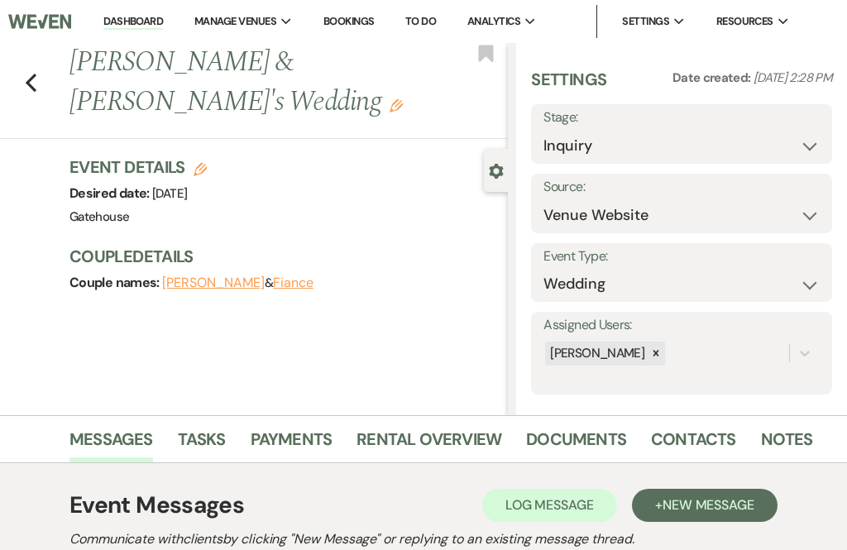
click at [36, 83] on icon "Previous" at bounding box center [31, 83] width 12 height 20
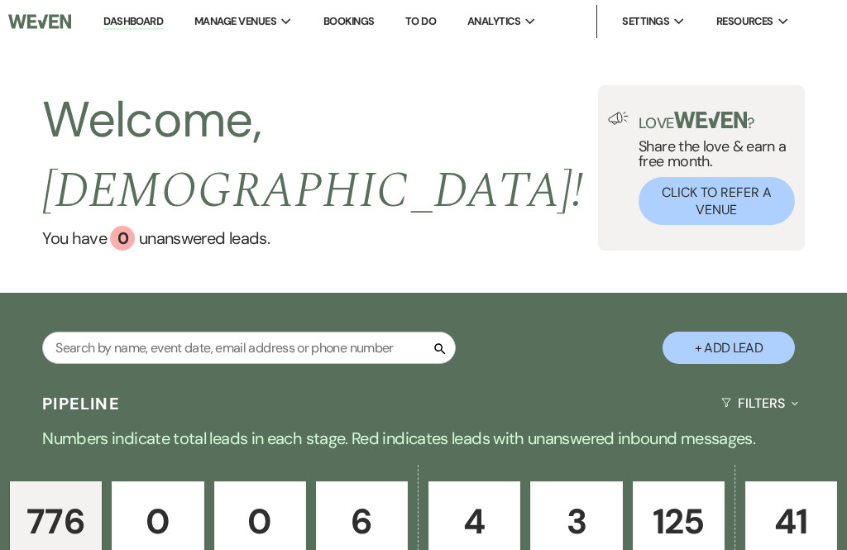
scroll to position [908, 0]
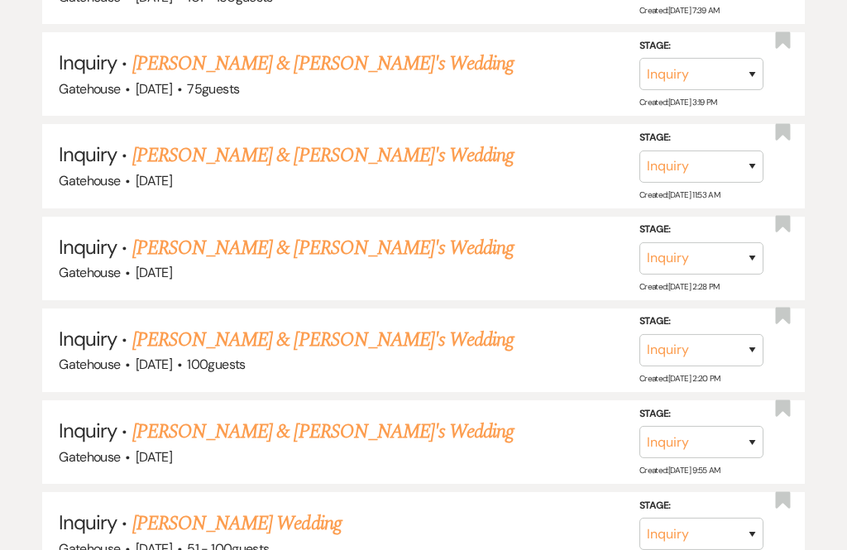
click at [348, 325] on link "[PERSON_NAME] & [PERSON_NAME]'s Wedding" at bounding box center [323, 340] width 382 height 30
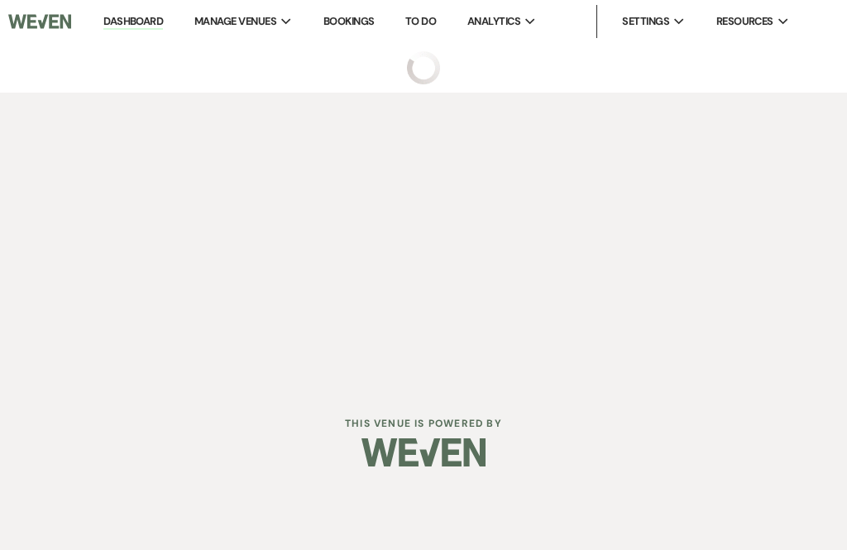
select select "5"
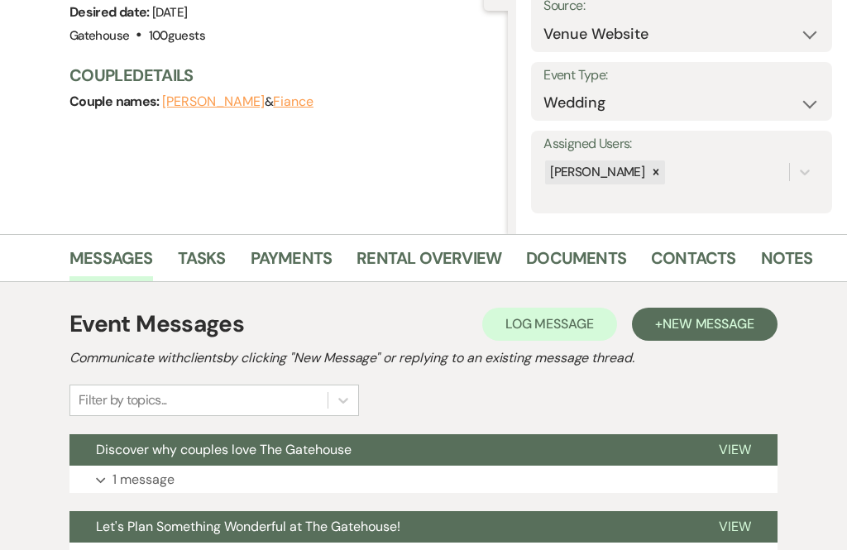
scroll to position [185, 0]
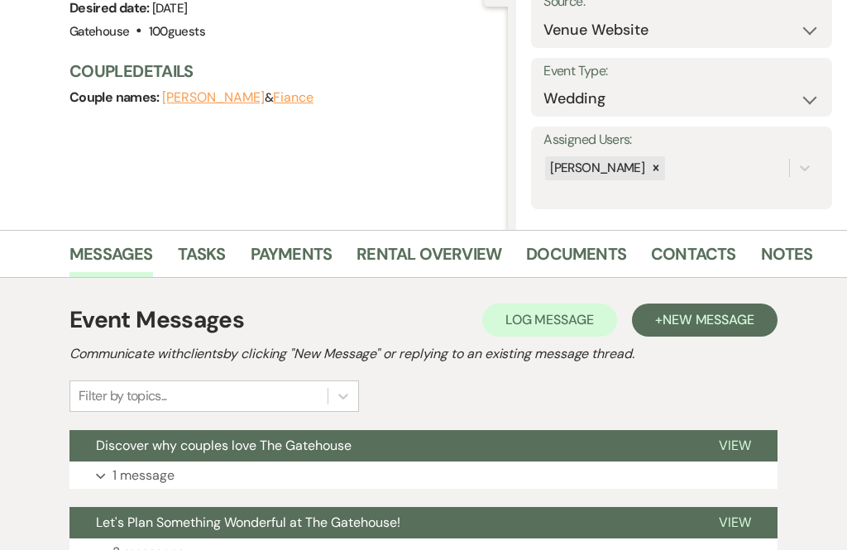
click at [152, 470] on p "1 message" at bounding box center [143, 476] width 62 height 22
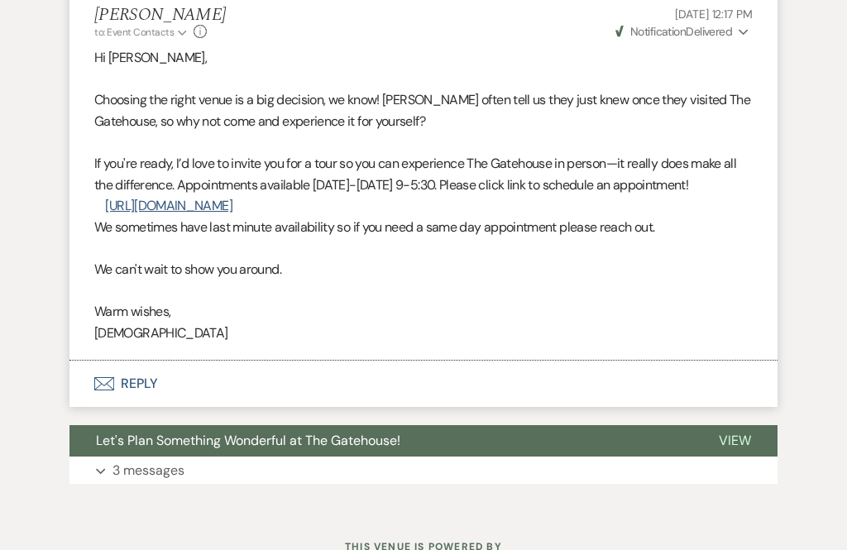
scroll to position [662, 0]
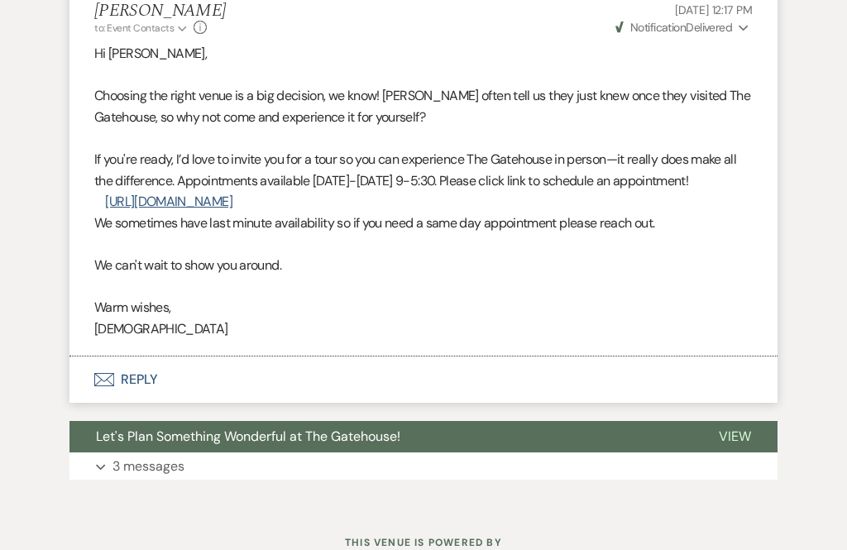
click at [151, 456] on p "3 messages" at bounding box center [148, 467] width 72 height 22
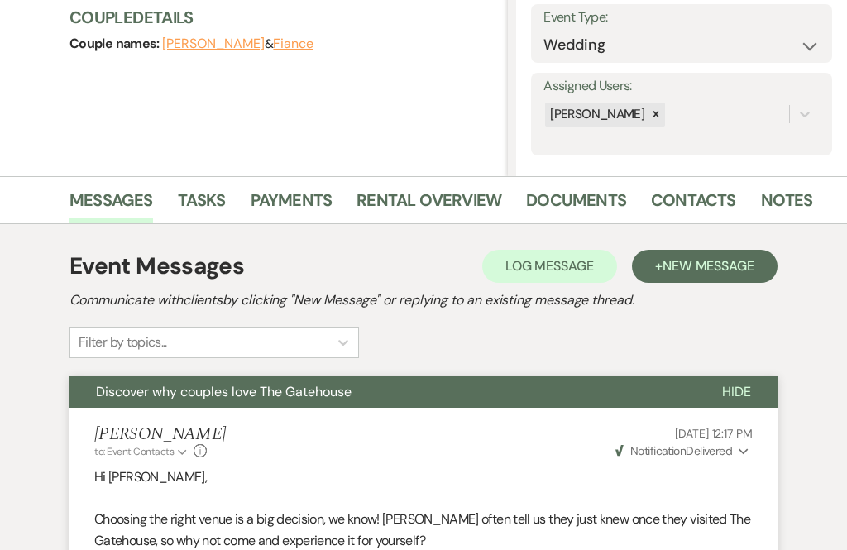
scroll to position [237, 0]
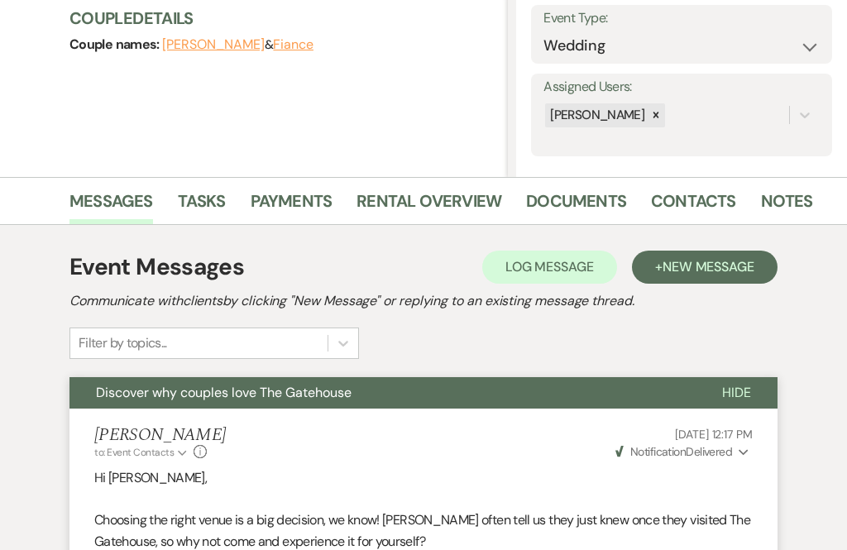
click at [690, 267] on span "New Message" at bounding box center [708, 267] width 92 height 17
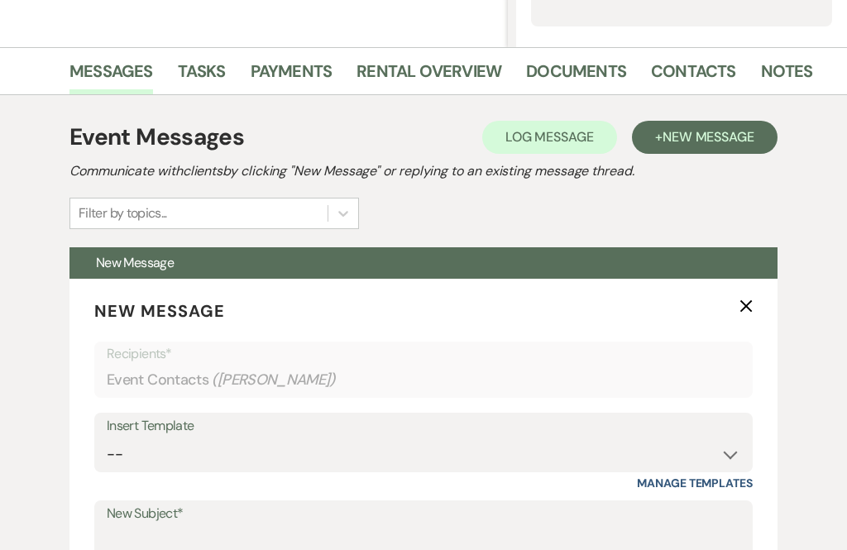
scroll to position [371, 0]
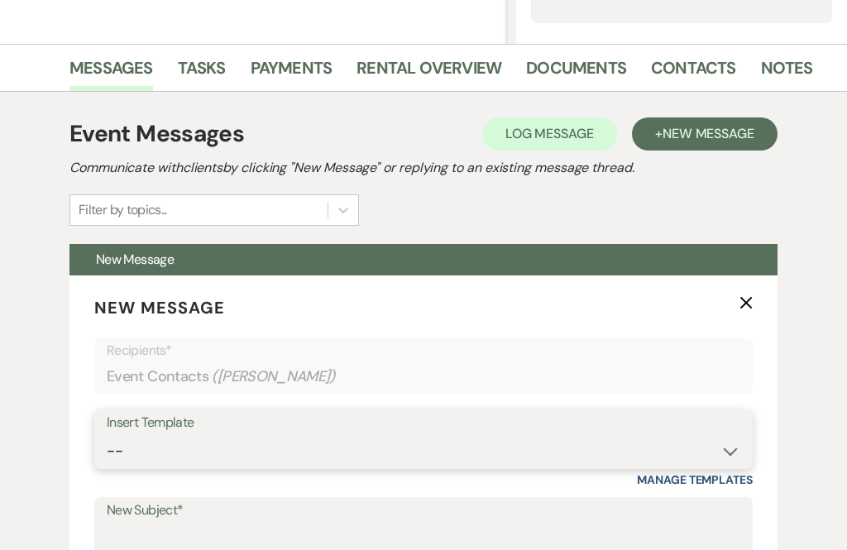
click at [383, 449] on select "-- Tour Request Response Proposal 6-9 Month Check-in Happy 1 Month Anniversary!…" at bounding box center [424, 451] width 634 height 32
select select "5916"
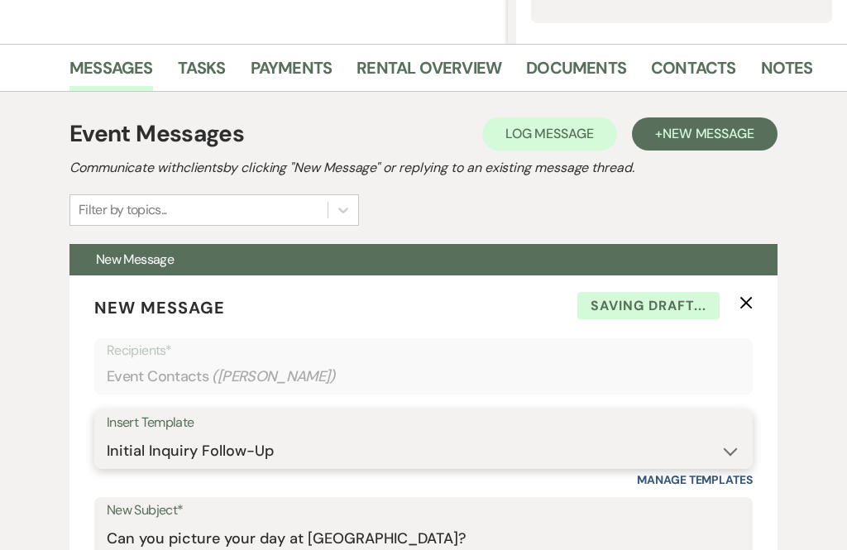
type input "Can you picture your day at [GEOGRAPHIC_DATA]?"
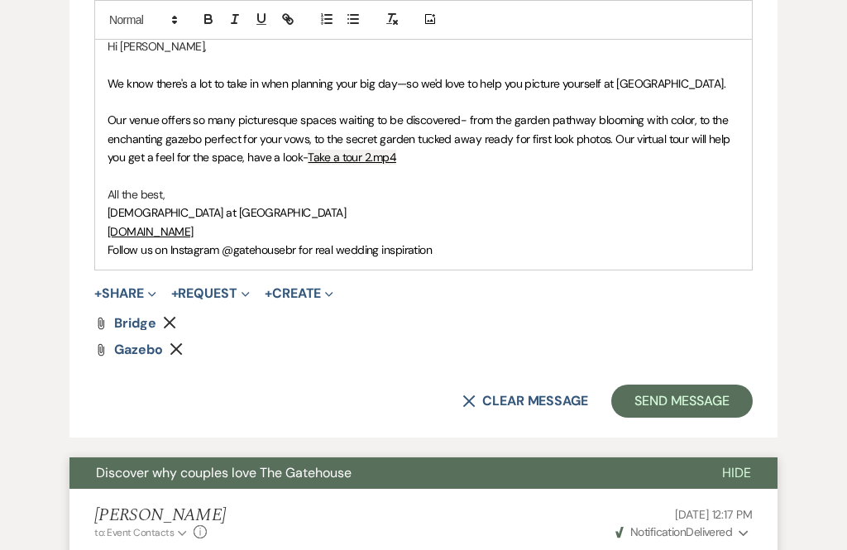
scroll to position [1044, 0]
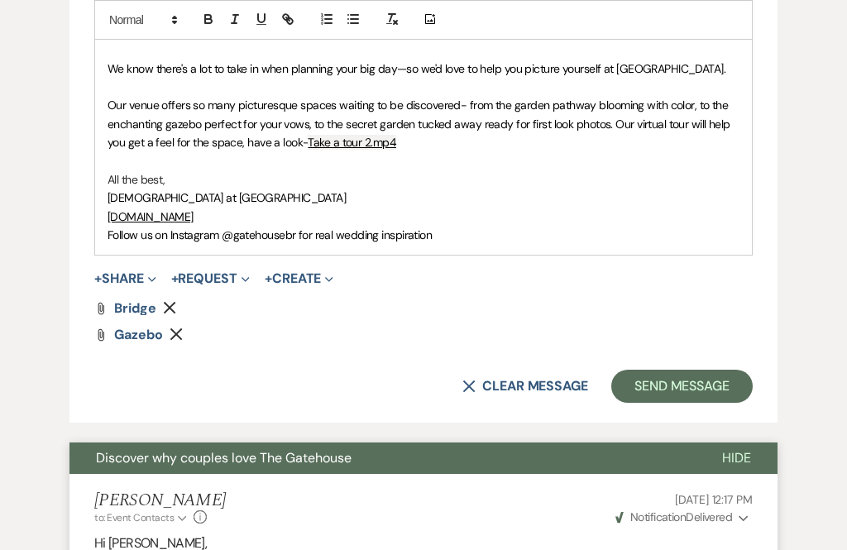
click at [672, 373] on button "Send Message" at bounding box center [681, 387] width 141 height 33
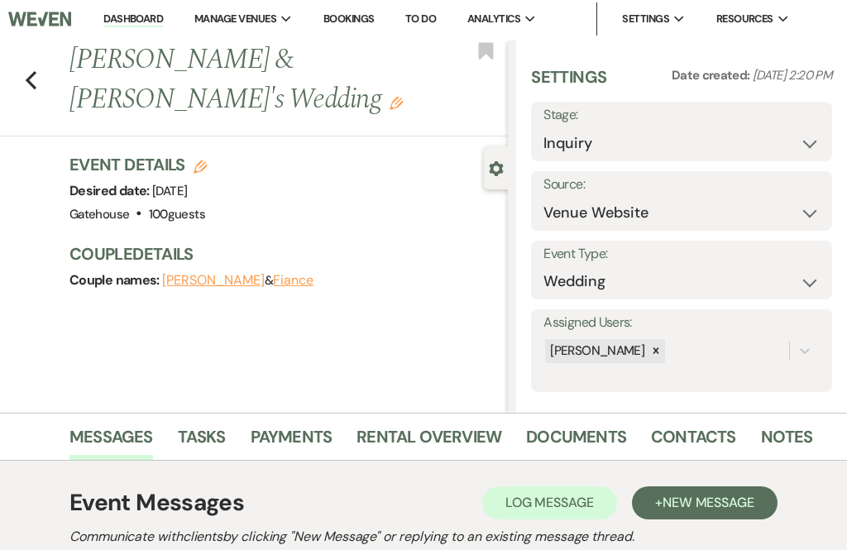
scroll to position [0, 0]
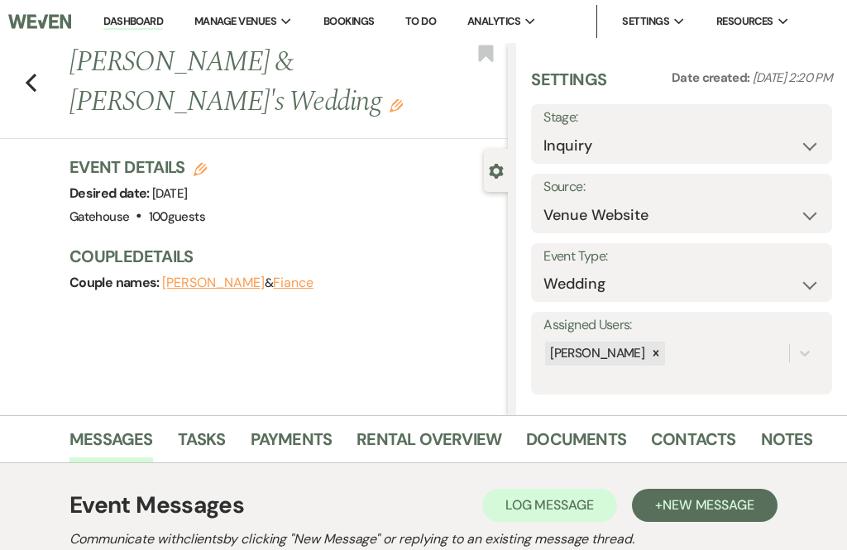
click at [36, 83] on icon "Previous" at bounding box center [31, 83] width 12 height 20
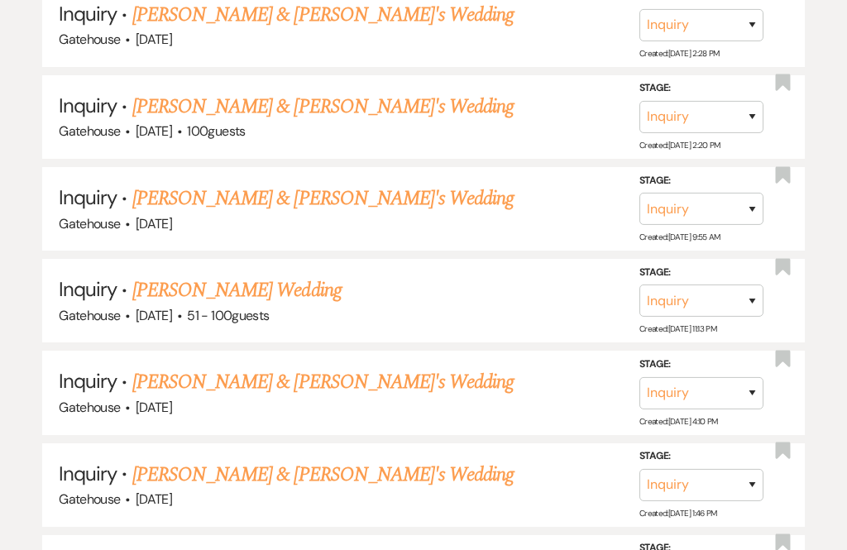
scroll to position [1141, 0]
click at [373, 367] on link "[PERSON_NAME] & [PERSON_NAME]'s Wedding" at bounding box center [323, 382] width 382 height 30
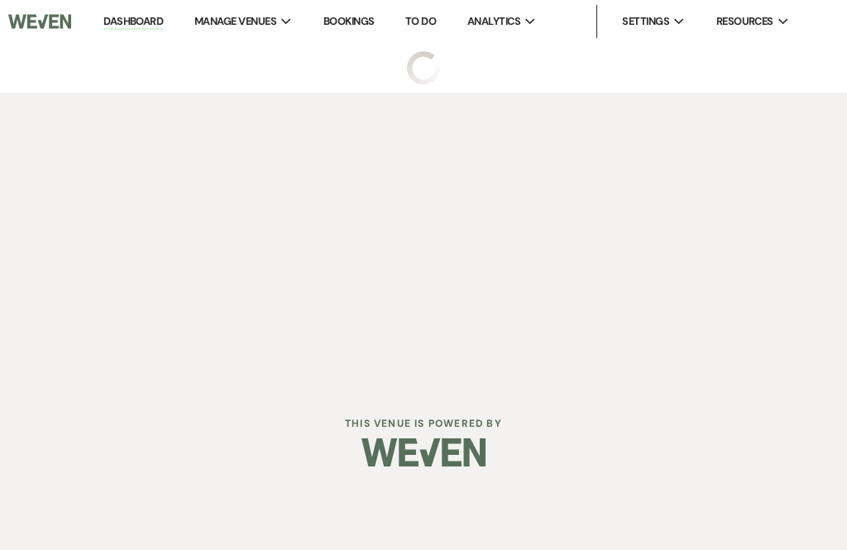
select select "5"
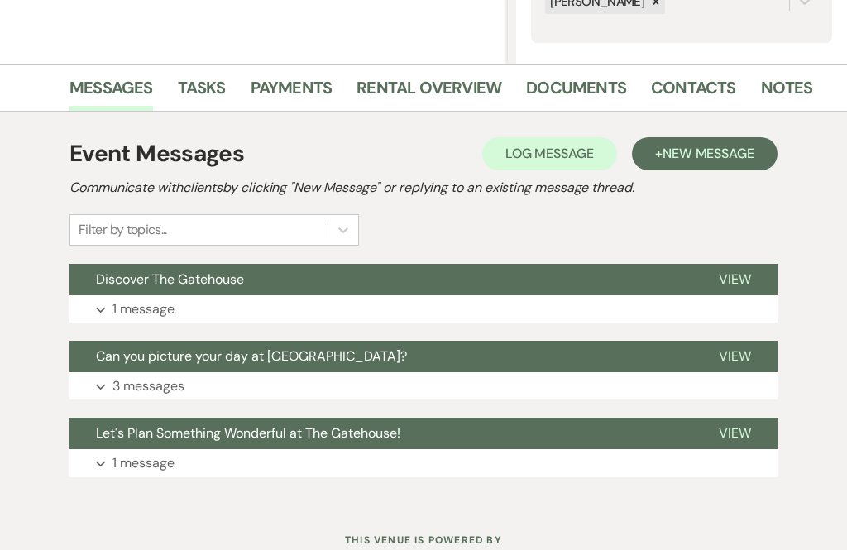
scroll to position [355, 0]
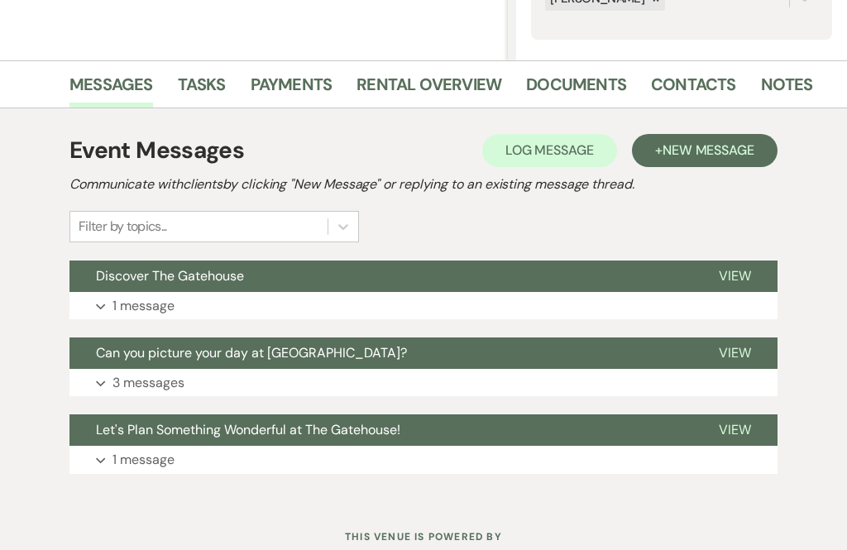
click at [153, 305] on p "1 message" at bounding box center [143, 306] width 62 height 22
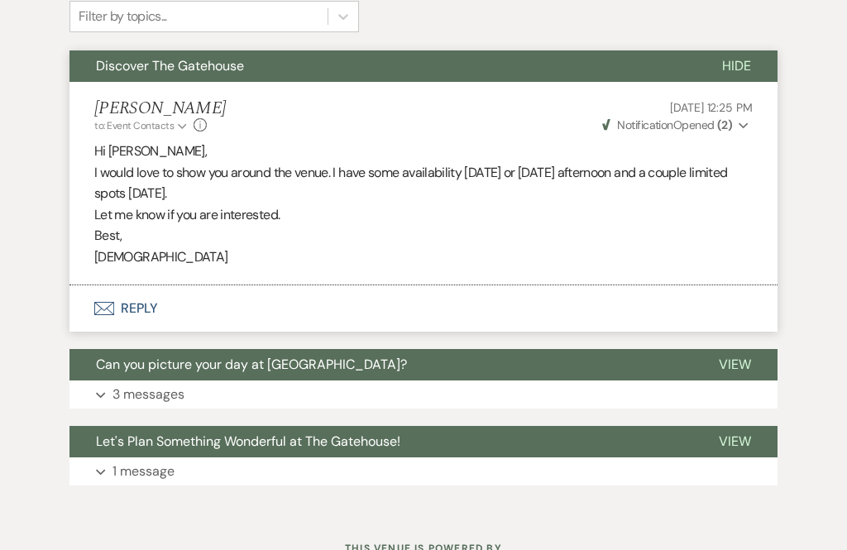
scroll to position [574, 0]
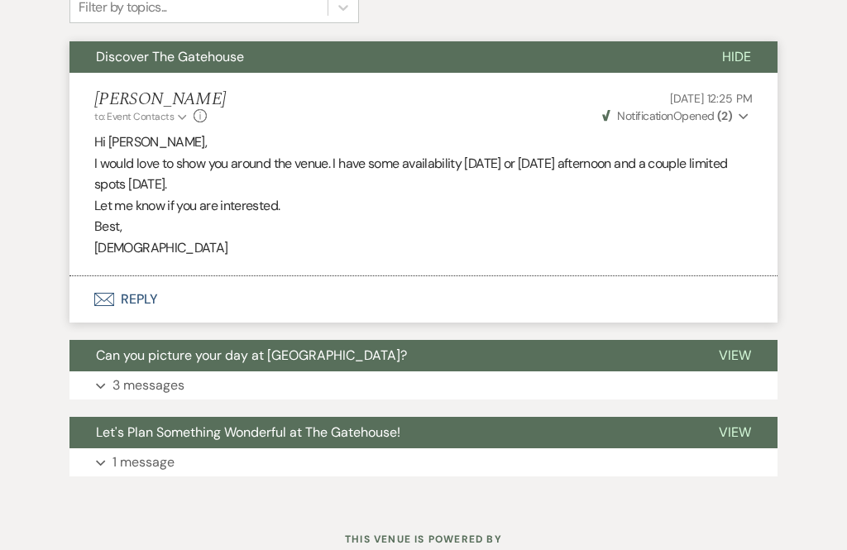
click at [156, 385] on p "3 messages" at bounding box center [148, 386] width 72 height 22
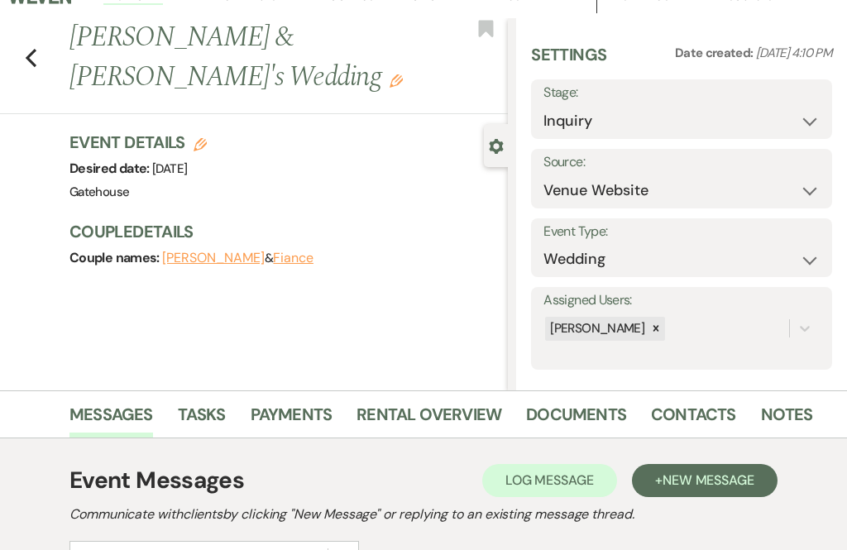
scroll to position [0, 0]
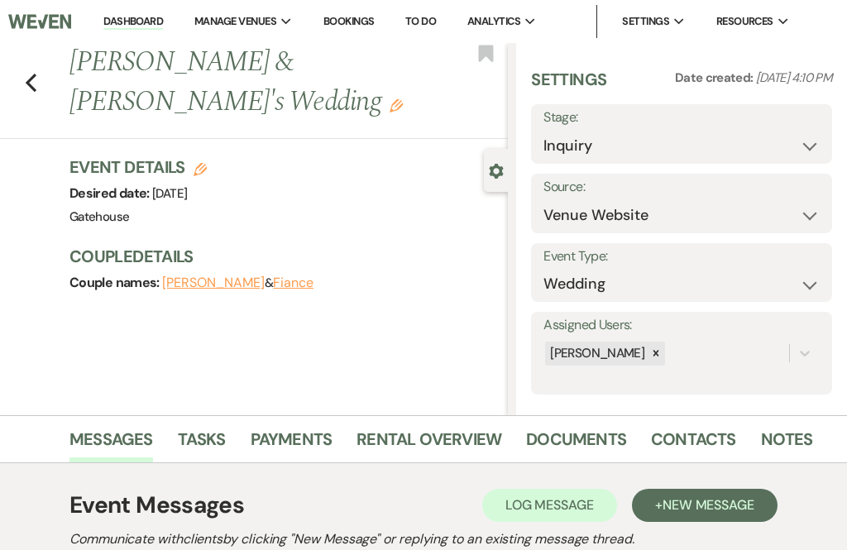
click at [30, 81] on use "button" at bounding box center [31, 83] width 11 height 18
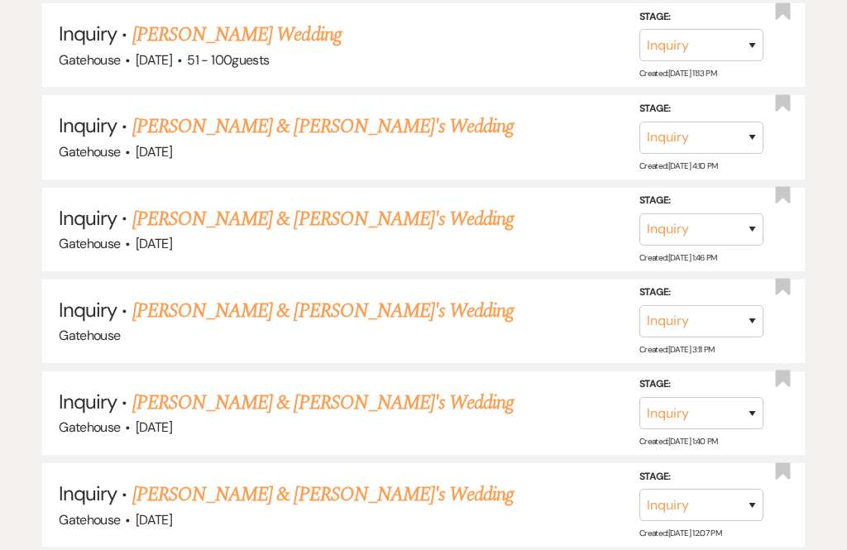
scroll to position [1397, 0]
click at [385, 296] on link "[PERSON_NAME] & [PERSON_NAME]'s Wedding" at bounding box center [323, 311] width 382 height 30
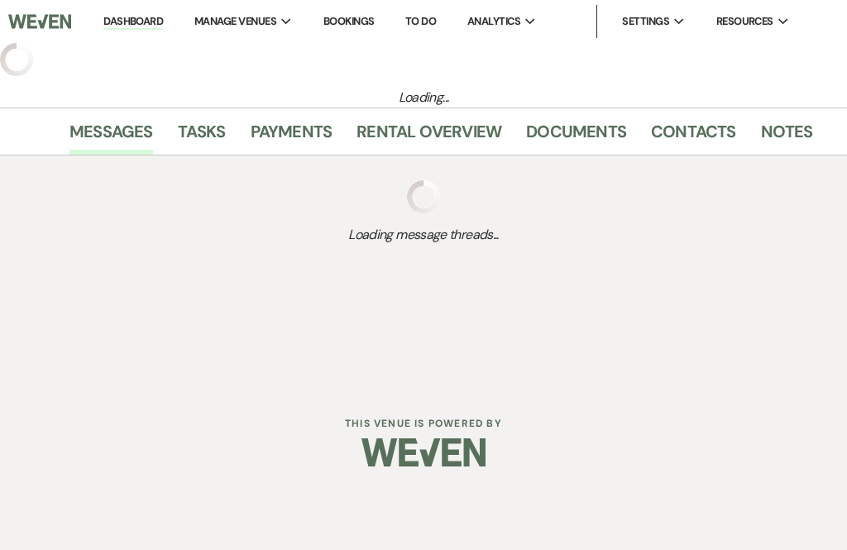
select select "5"
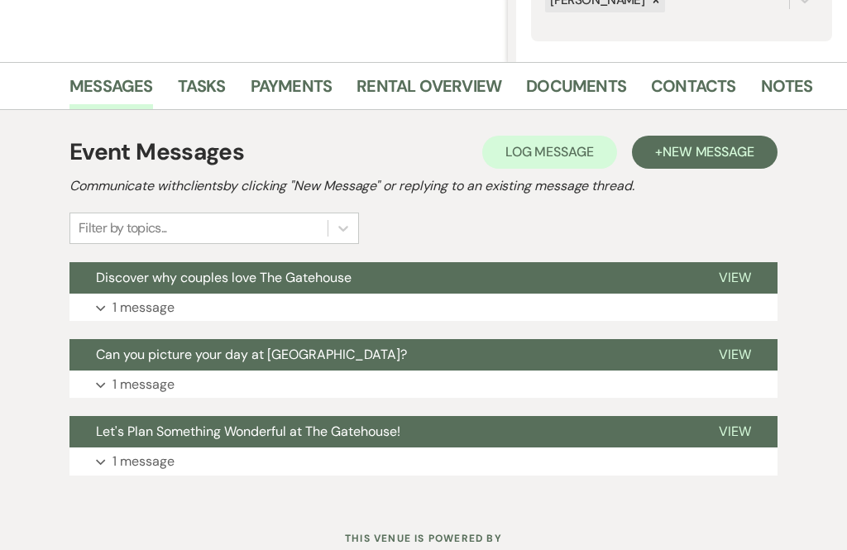
scroll to position [355, 0]
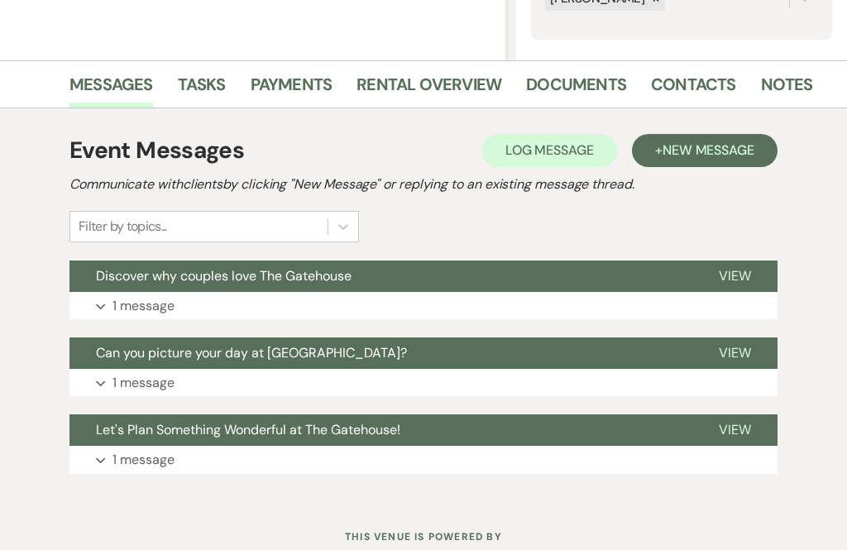
click at [153, 314] on p "1 message" at bounding box center [143, 306] width 62 height 22
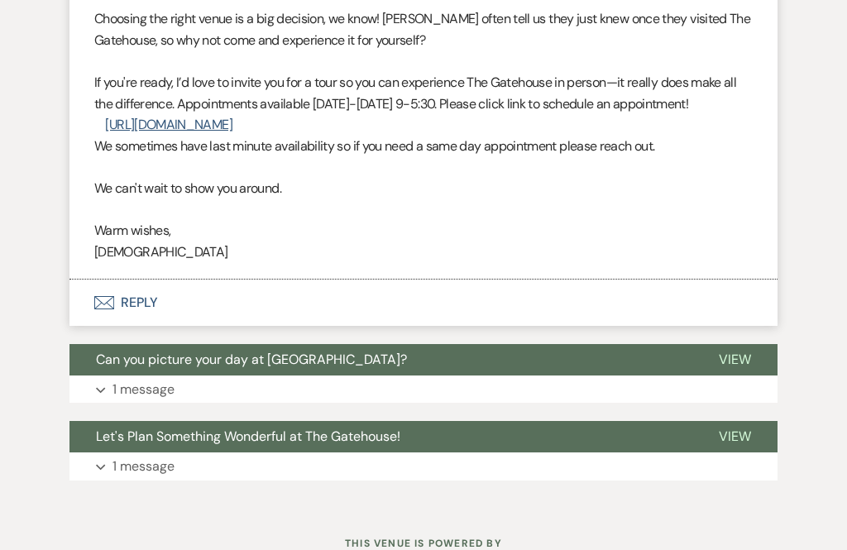
scroll to position [739, 0]
click at [143, 379] on p "1 message" at bounding box center [143, 390] width 62 height 22
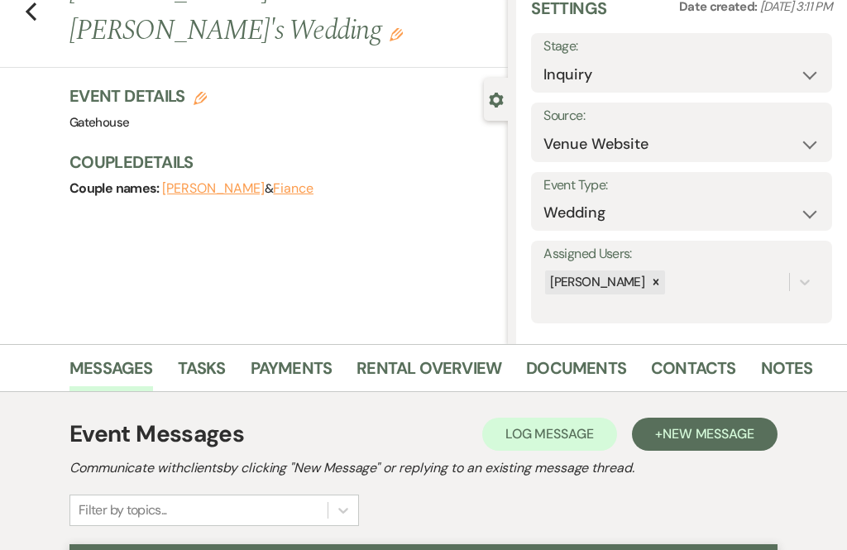
scroll to position [0, 0]
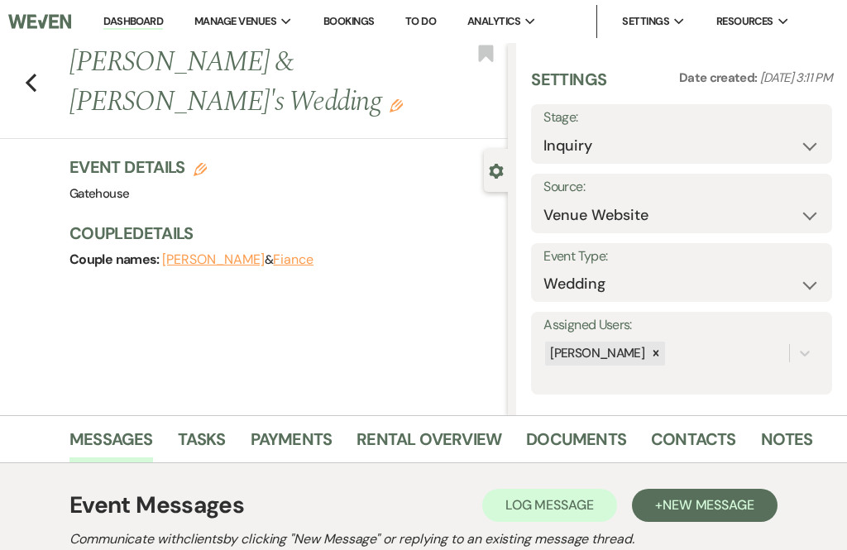
click at [35, 86] on icon "Previous" at bounding box center [31, 83] width 12 height 20
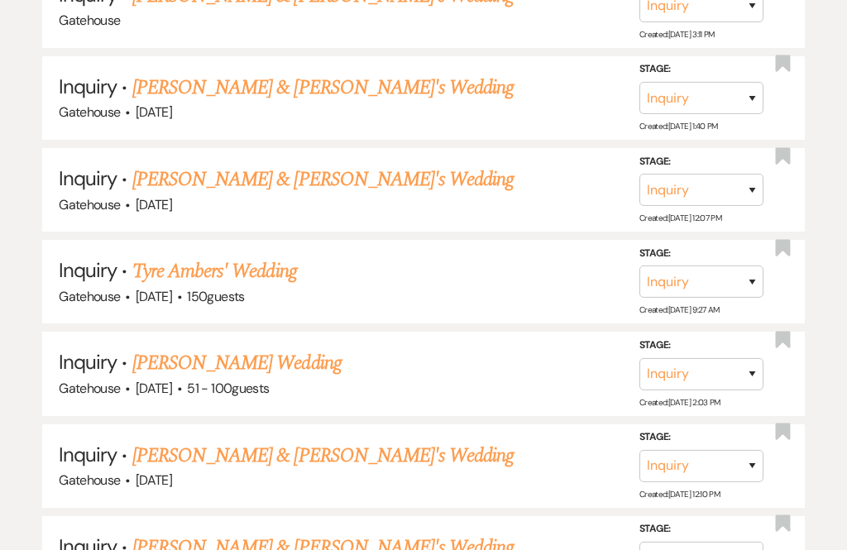
scroll to position [1715, 0]
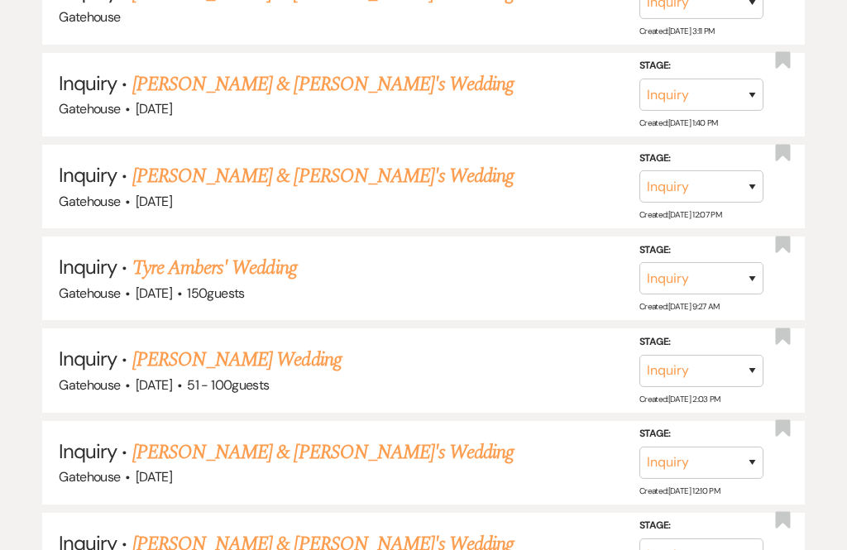
click at [359, 438] on link "[PERSON_NAME] & [PERSON_NAME]'s Wedding" at bounding box center [323, 453] width 382 height 30
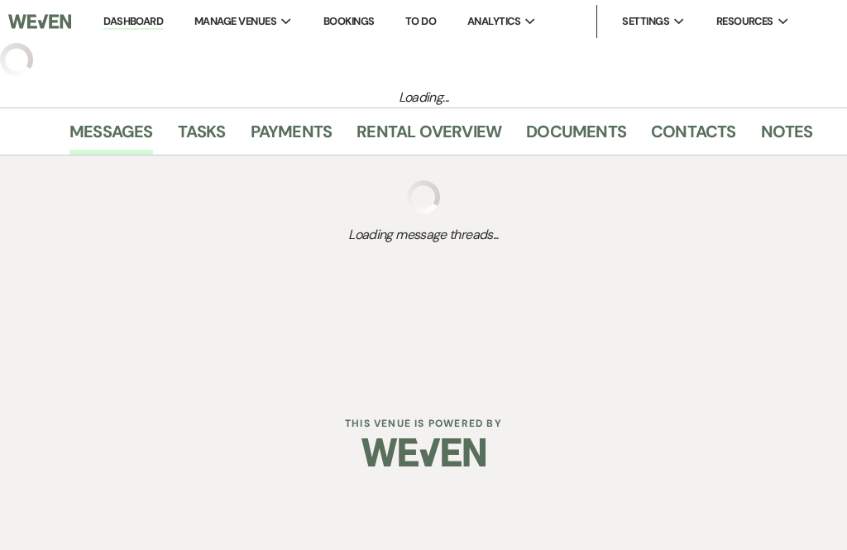
select select "3"
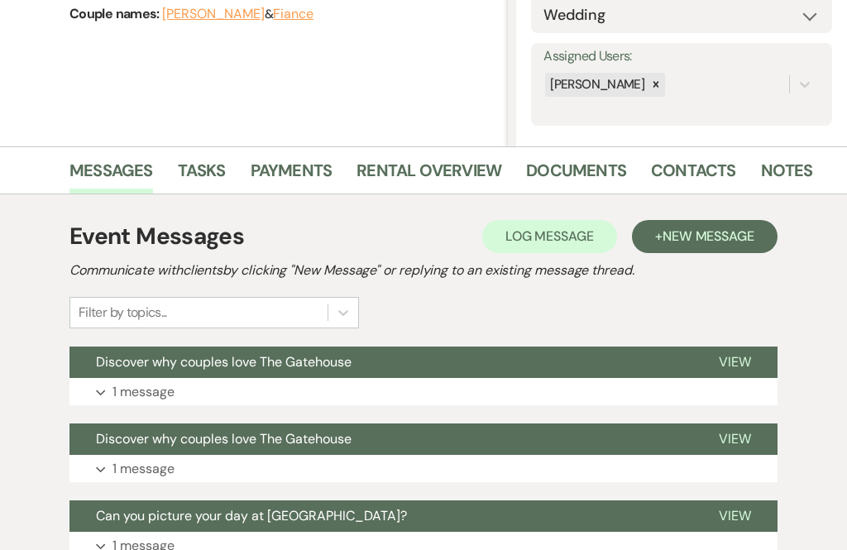
scroll to position [290, 0]
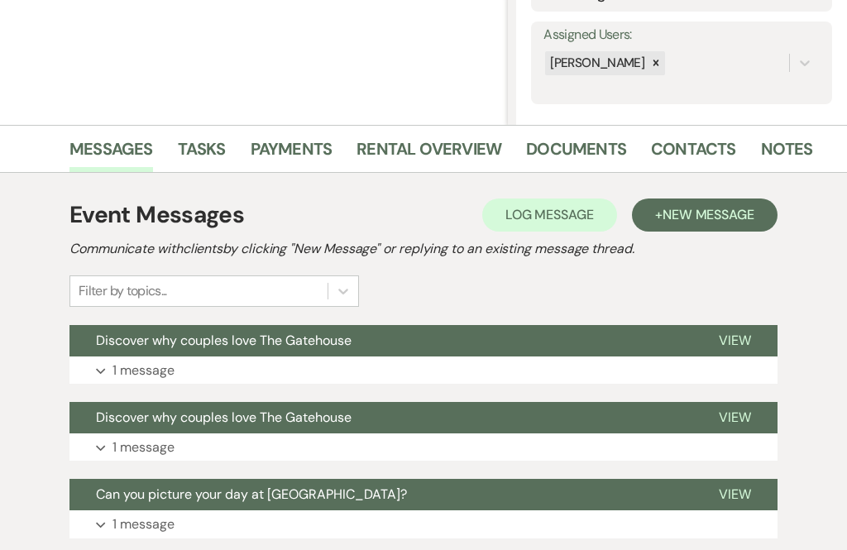
click at [156, 371] on p "1 message" at bounding box center [143, 371] width 62 height 22
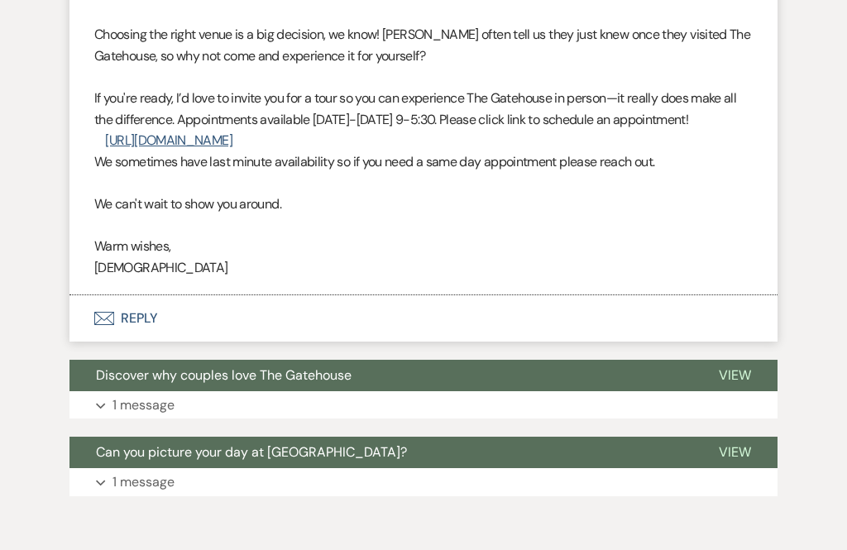
scroll to position [739, 0]
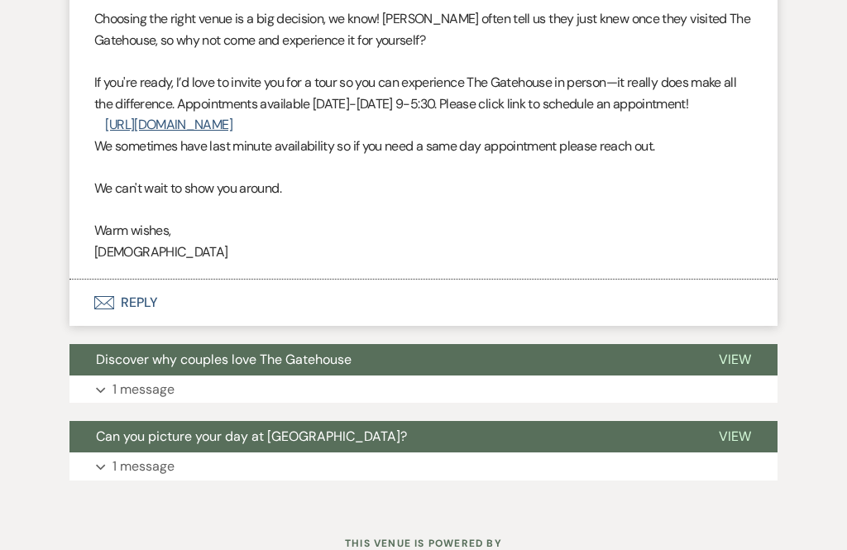
click at [156, 379] on p "1 message" at bounding box center [143, 390] width 62 height 22
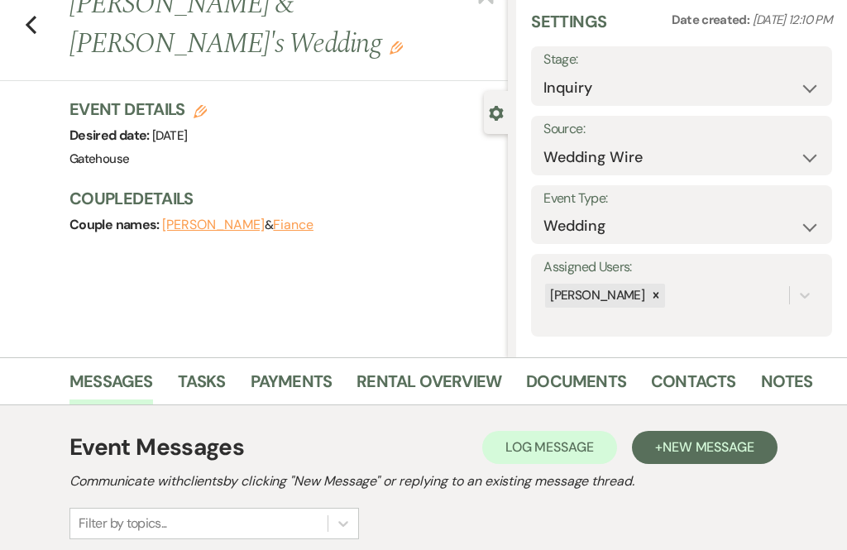
scroll to position [0, 0]
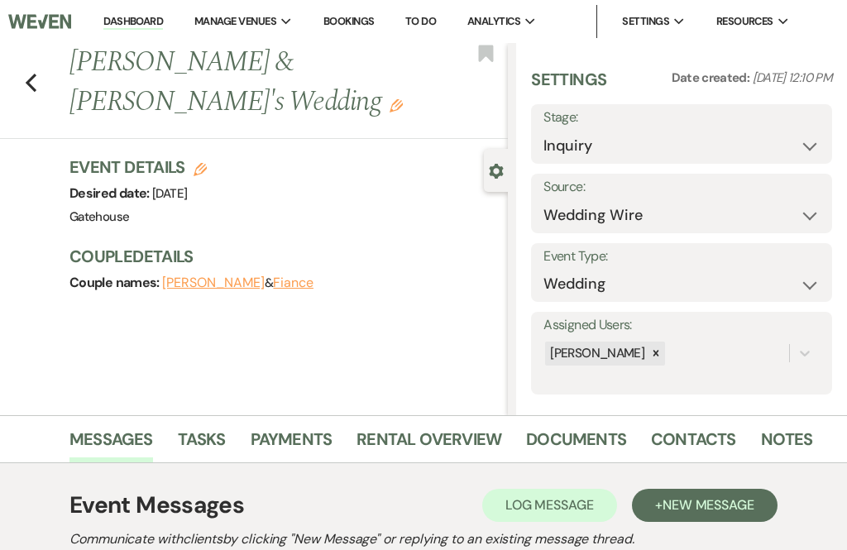
click at [32, 78] on use "button" at bounding box center [31, 83] width 11 height 18
